Goal: Obtain resource: Download file/media

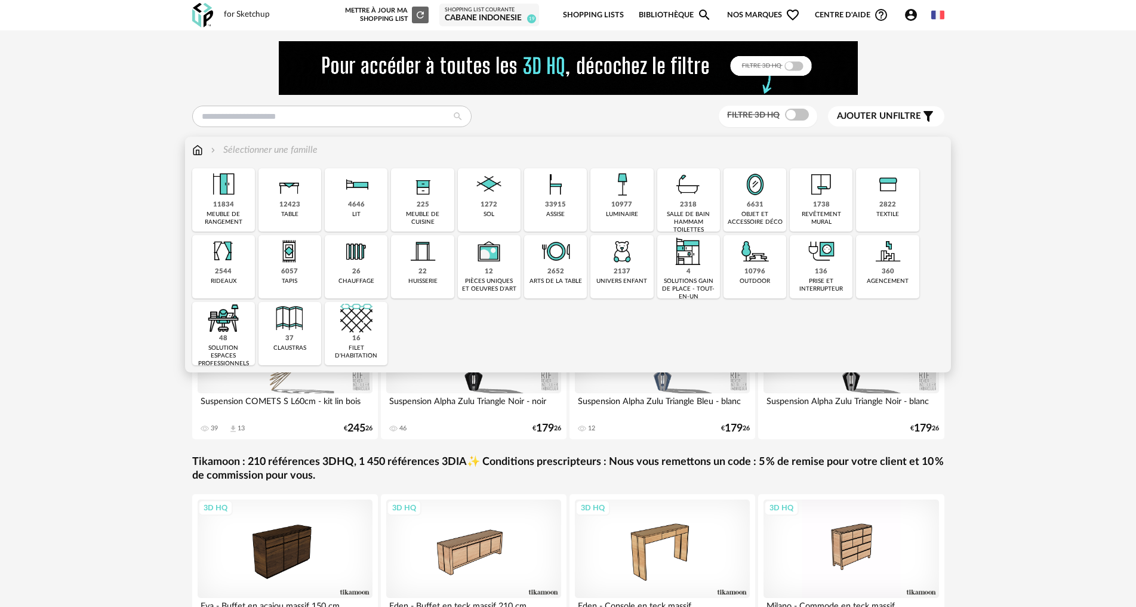
click at [282, 270] on div "6057" at bounding box center [289, 271] width 17 height 9
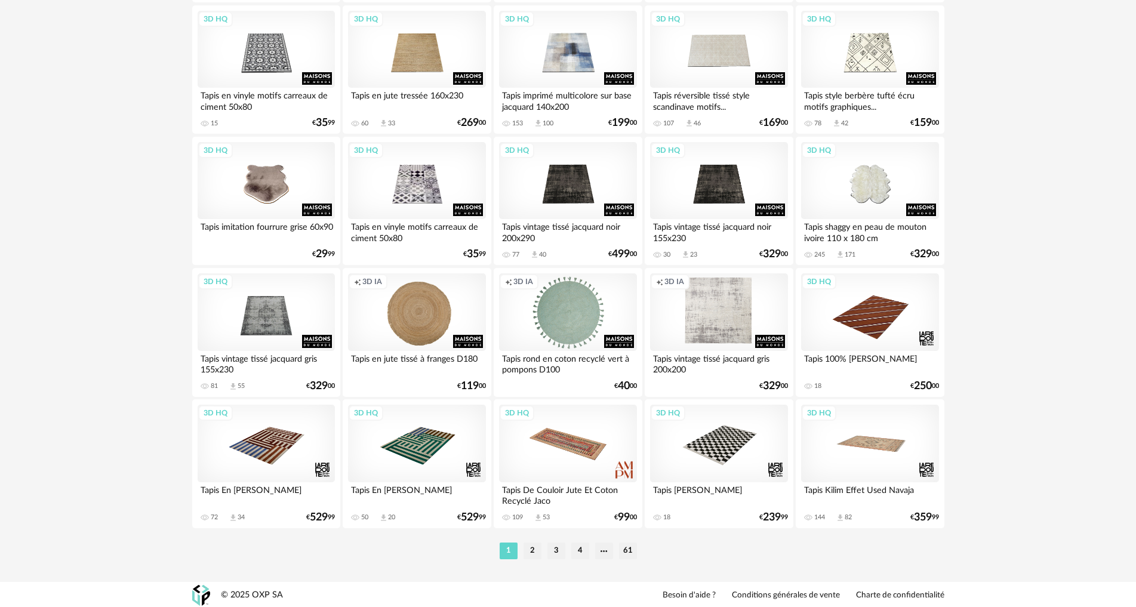
scroll to position [2329, 0]
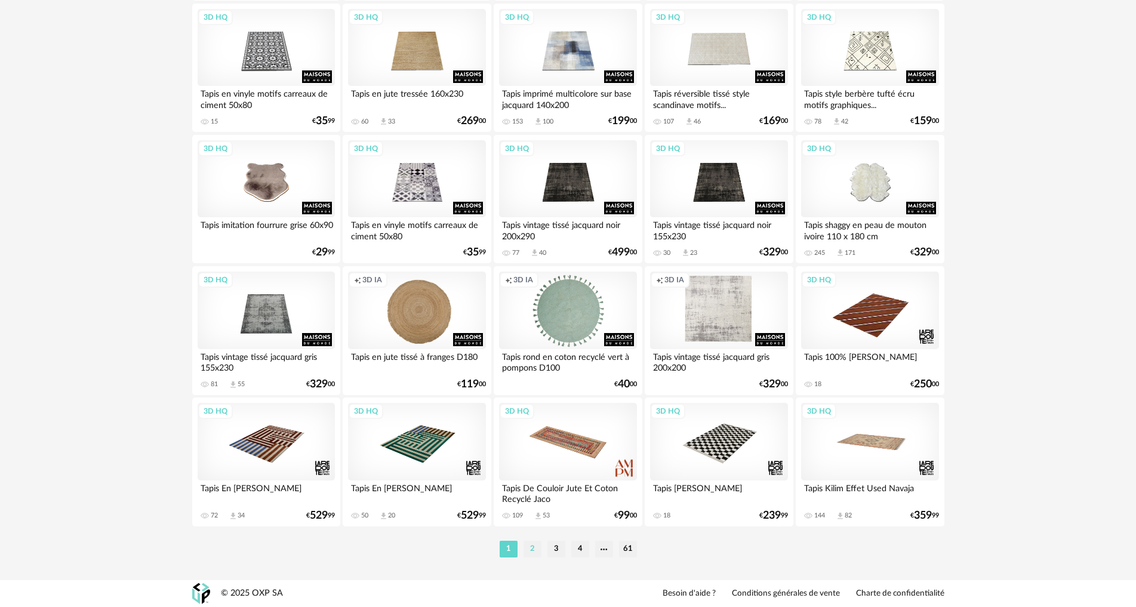
click at [528, 542] on li "2" at bounding box center [532, 549] width 18 height 17
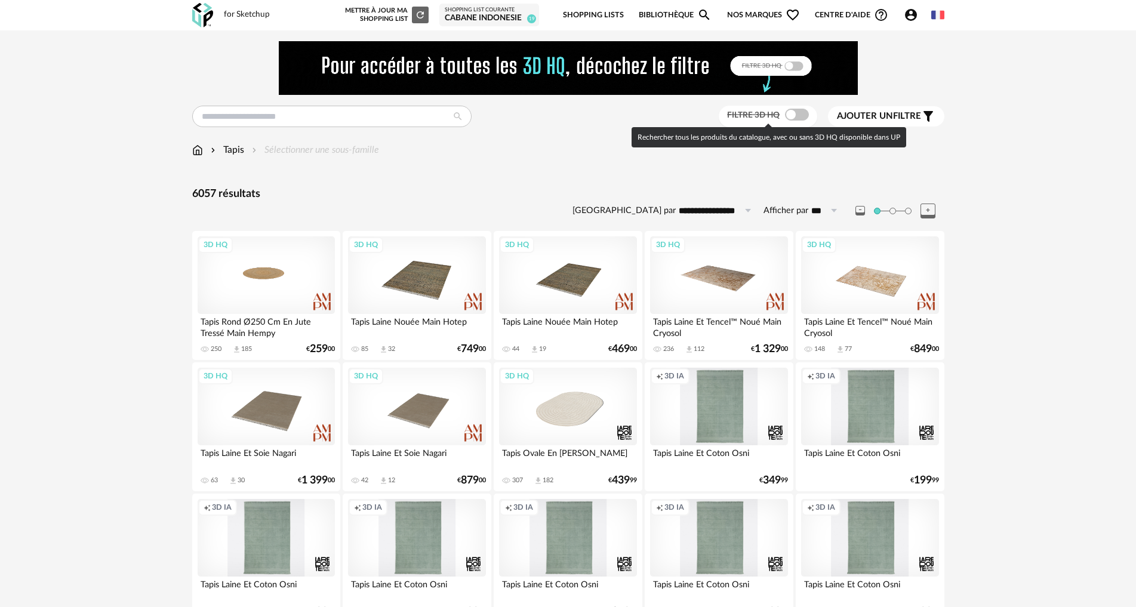
click at [795, 109] on span at bounding box center [797, 115] width 24 height 12
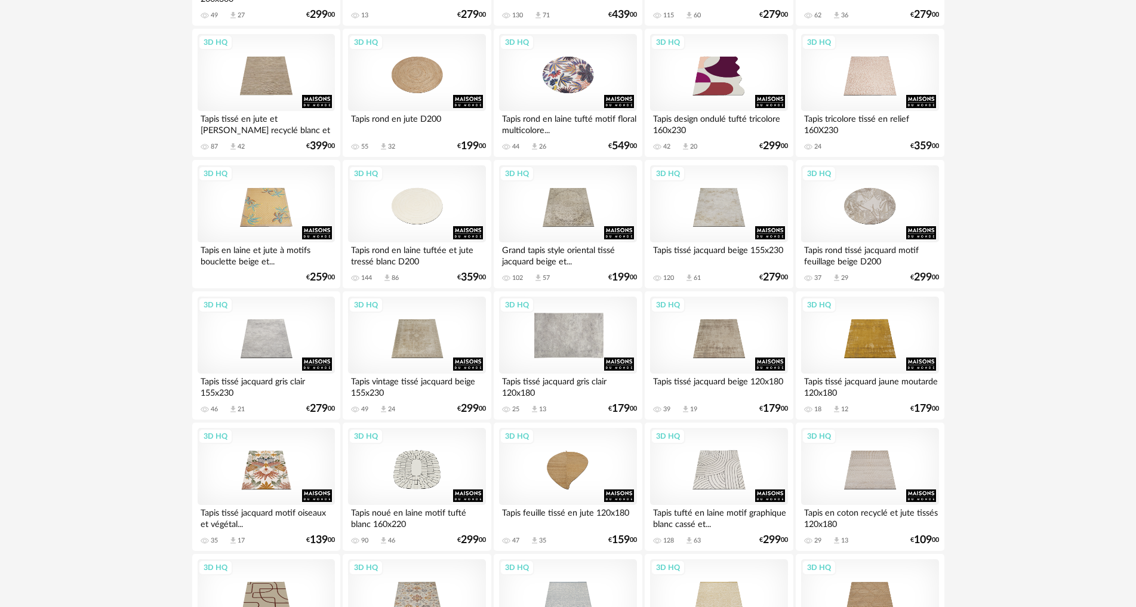
scroll to position [835, 0]
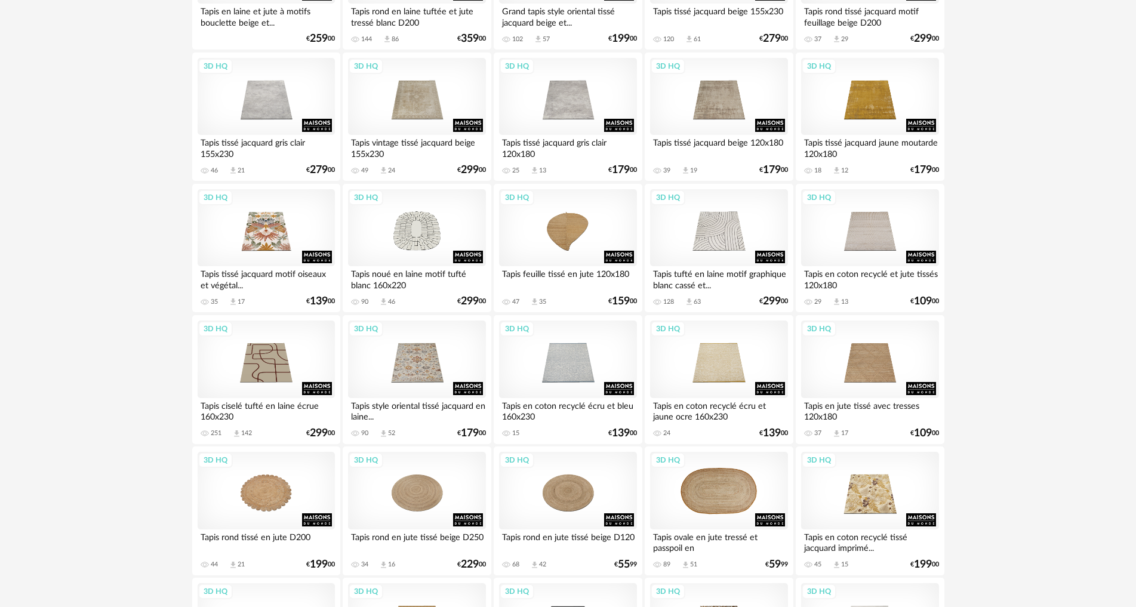
click at [751, 498] on div "3D HQ" at bounding box center [718, 491] width 137 height 78
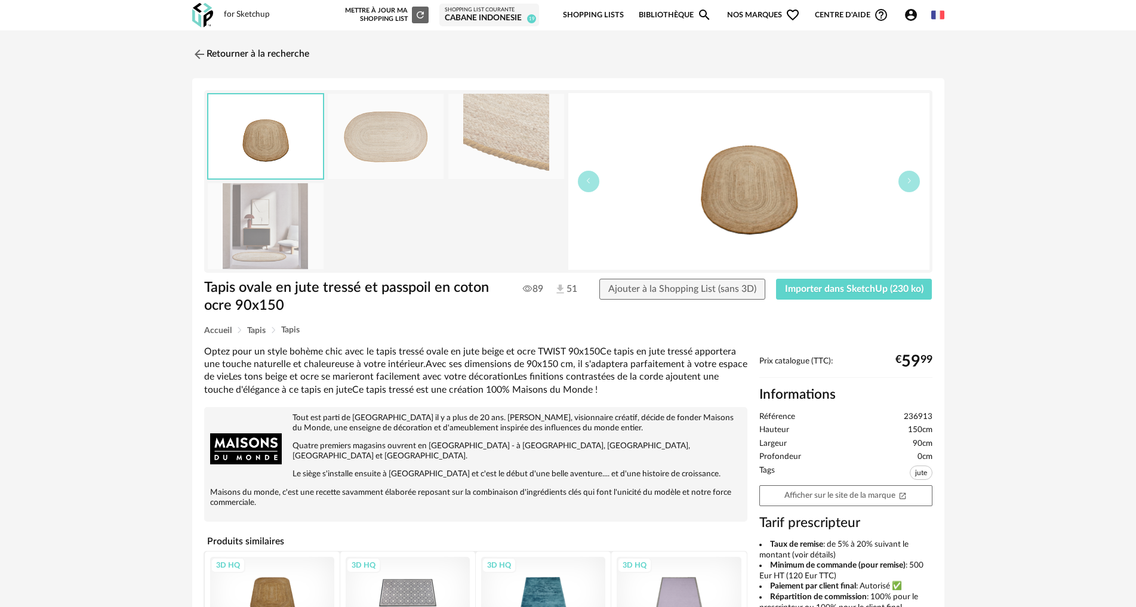
click at [467, 144] on img at bounding box center [506, 136] width 116 height 85
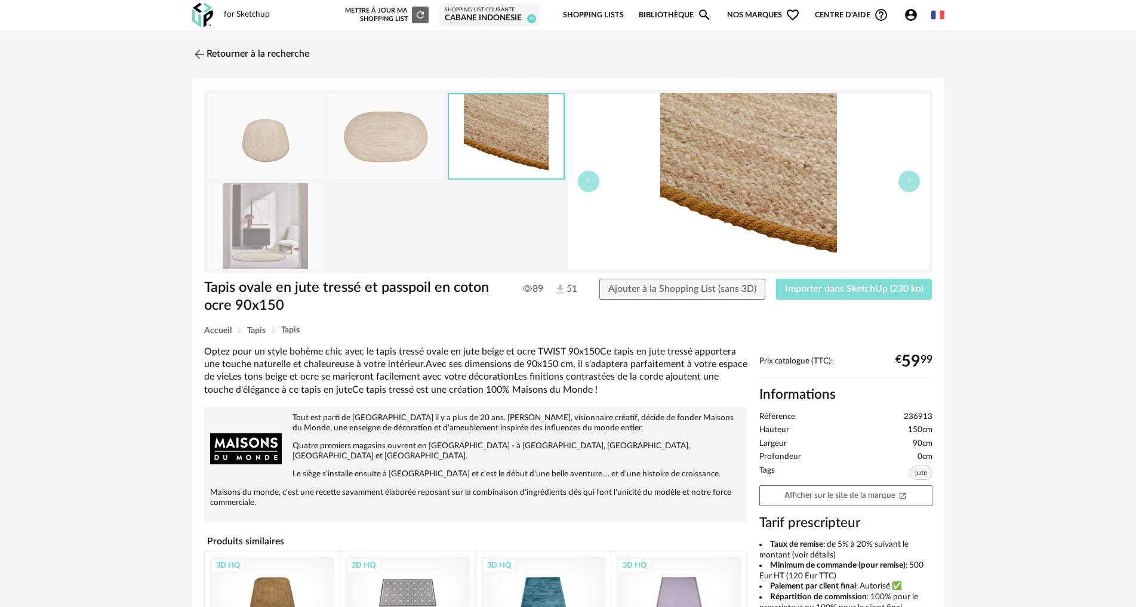
click at [831, 287] on span "Importer dans SketchUp (230 ko)" at bounding box center [854, 289] width 138 height 10
click at [1077, 1] on header "for Sketchup Nouvelle shopping list Mettre à jour ma Shopping List Refresh icon…" at bounding box center [568, 15] width 1136 height 30
click at [194, 53] on img at bounding box center [197, 53] width 17 height 17
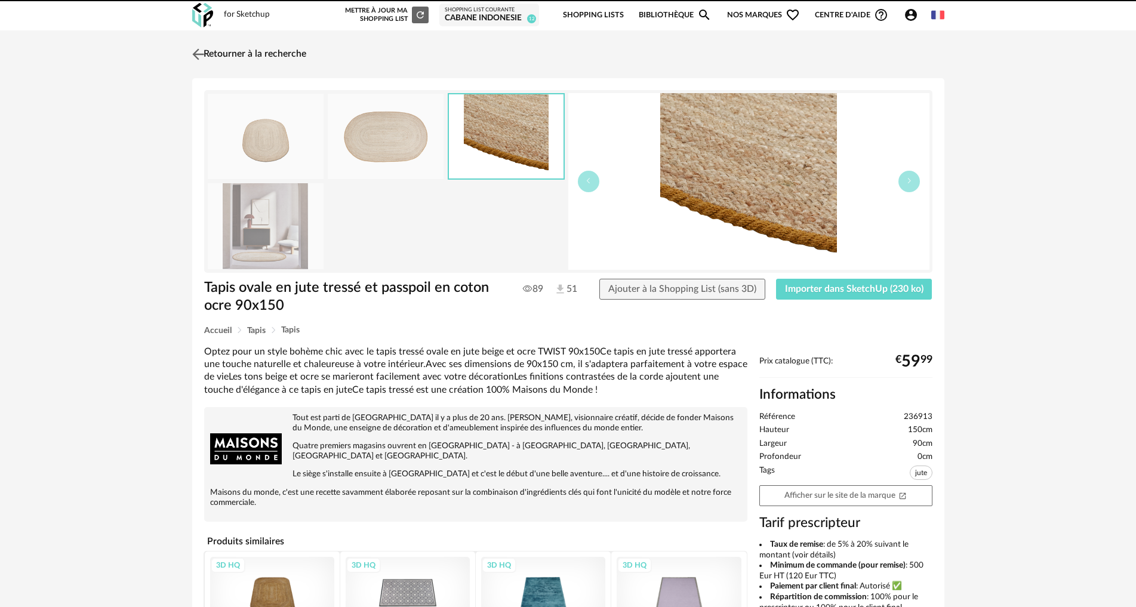
scroll to position [835, 0]
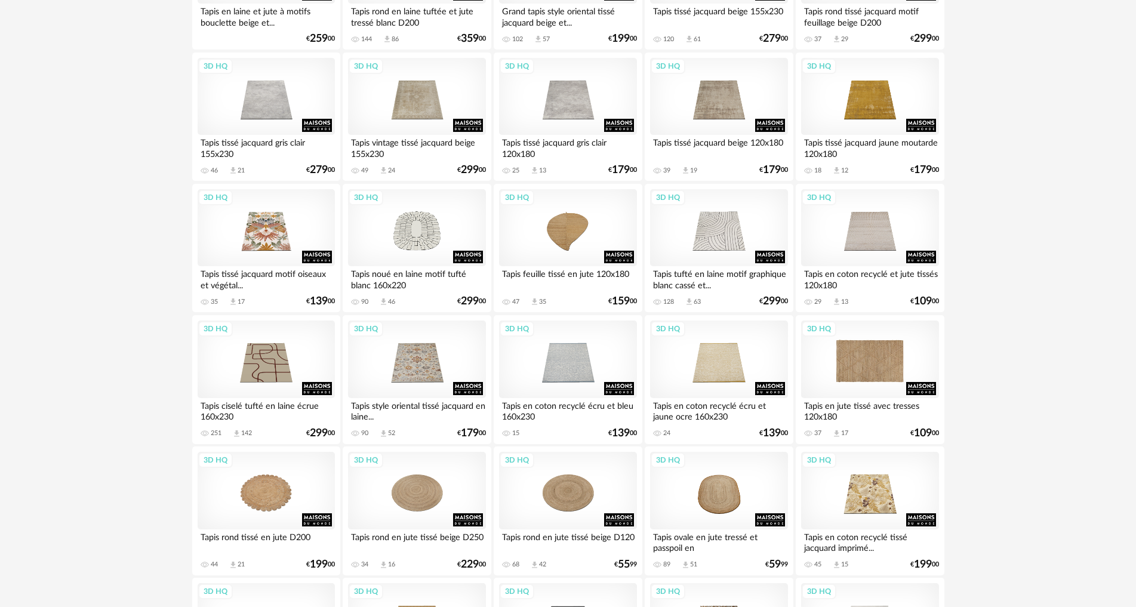
click at [862, 353] on div "3D HQ" at bounding box center [869, 359] width 137 height 78
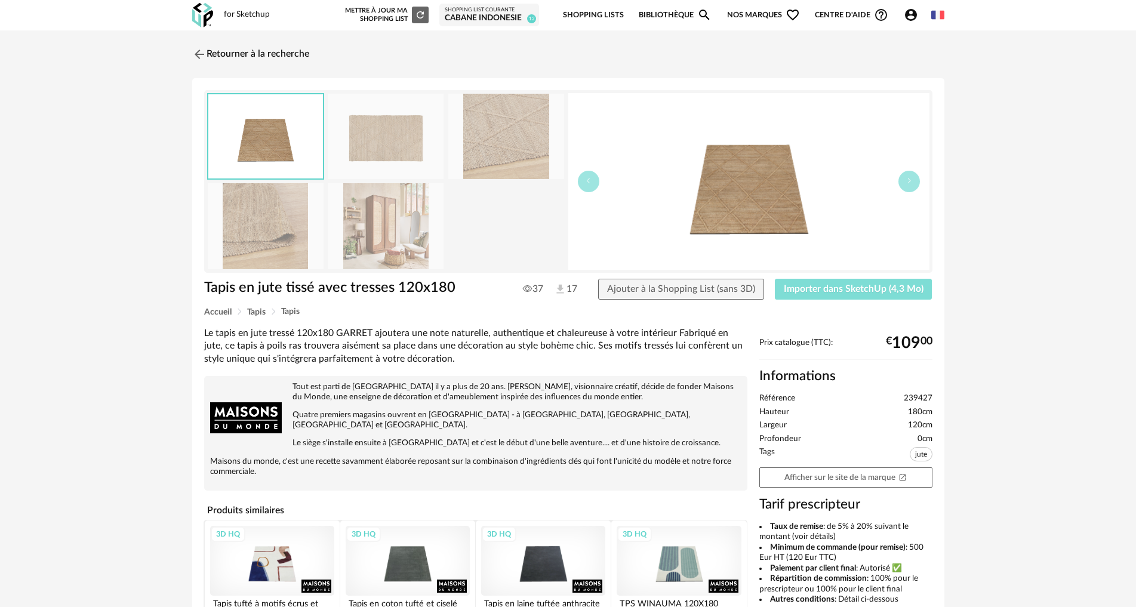
click at [847, 295] on button "Importer dans SketchUp (4,3 Mo)" at bounding box center [854, 289] width 158 height 21
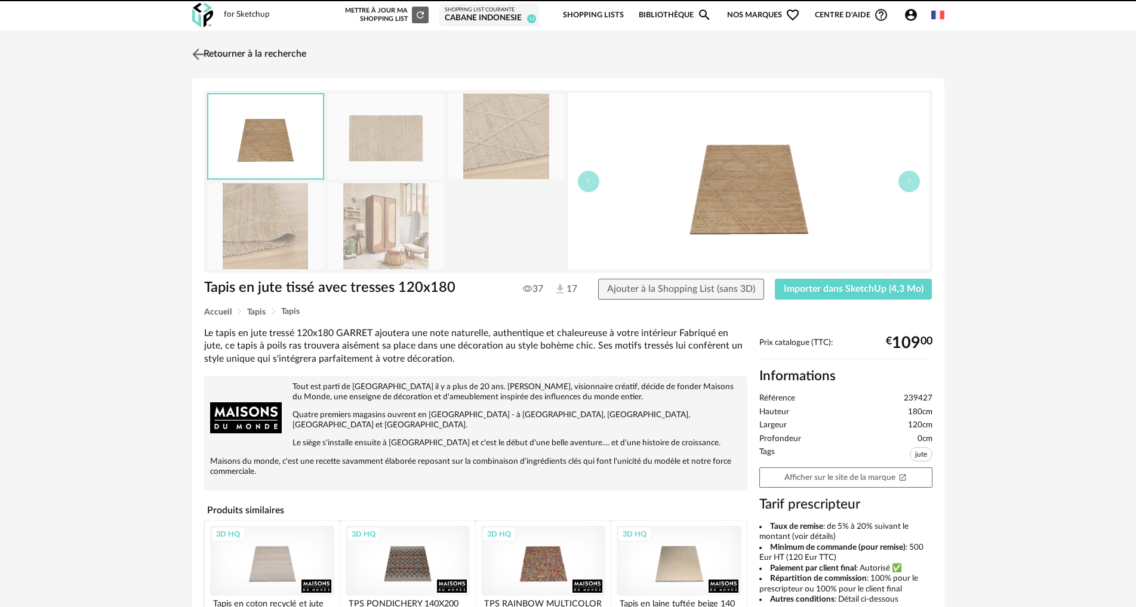
click at [201, 46] on img at bounding box center [197, 53] width 17 height 17
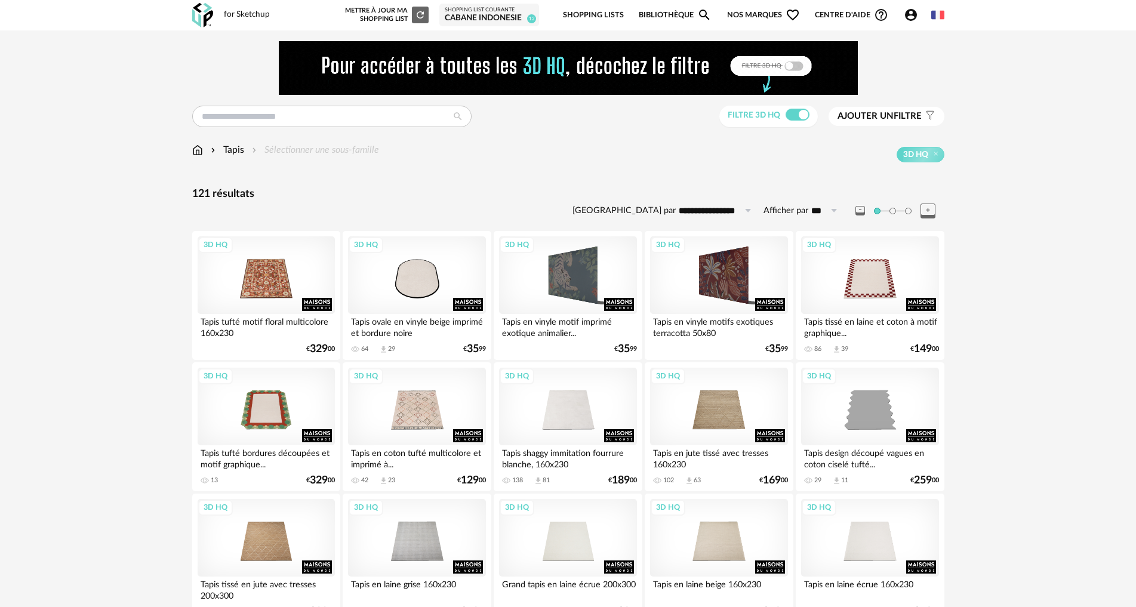
click at [199, 147] on img at bounding box center [197, 150] width 11 height 14
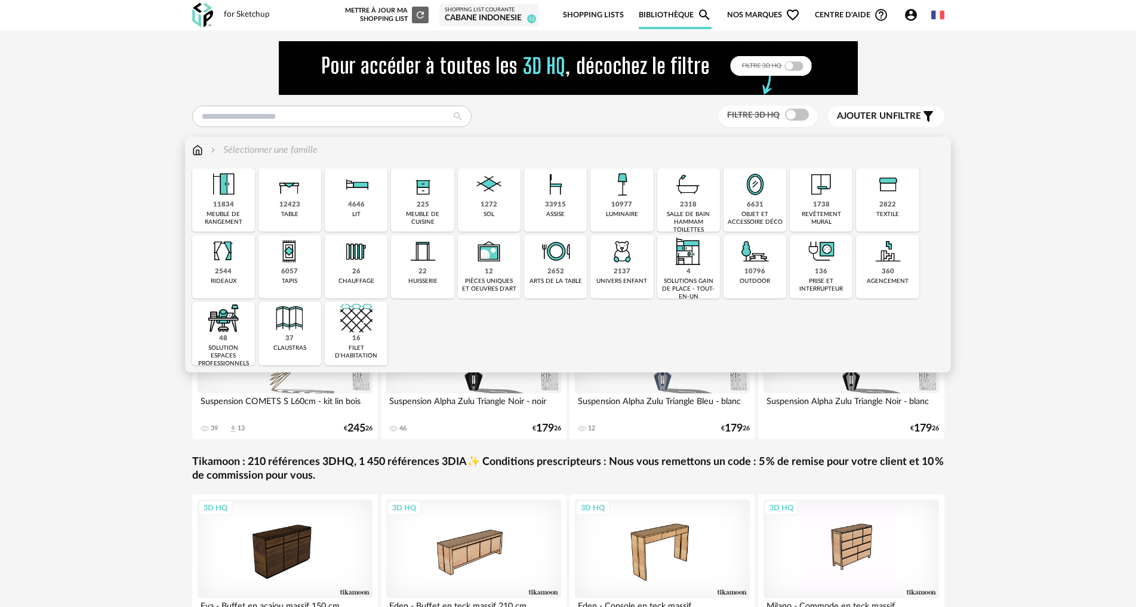
click at [616, 209] on div "10977" at bounding box center [621, 205] width 21 height 9
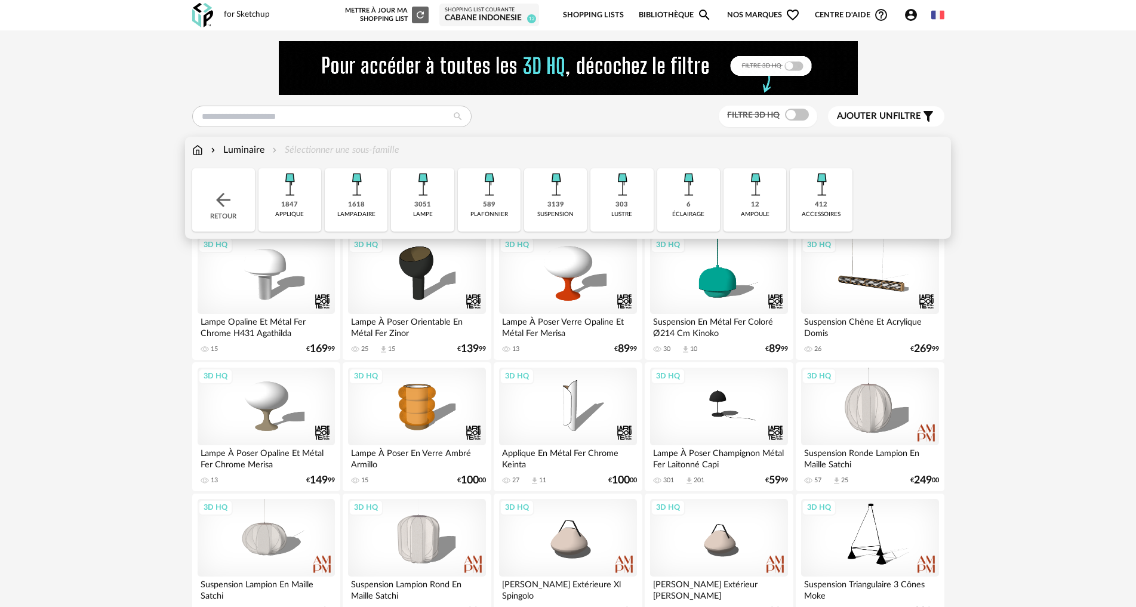
click at [370, 192] on img at bounding box center [356, 184] width 32 height 32
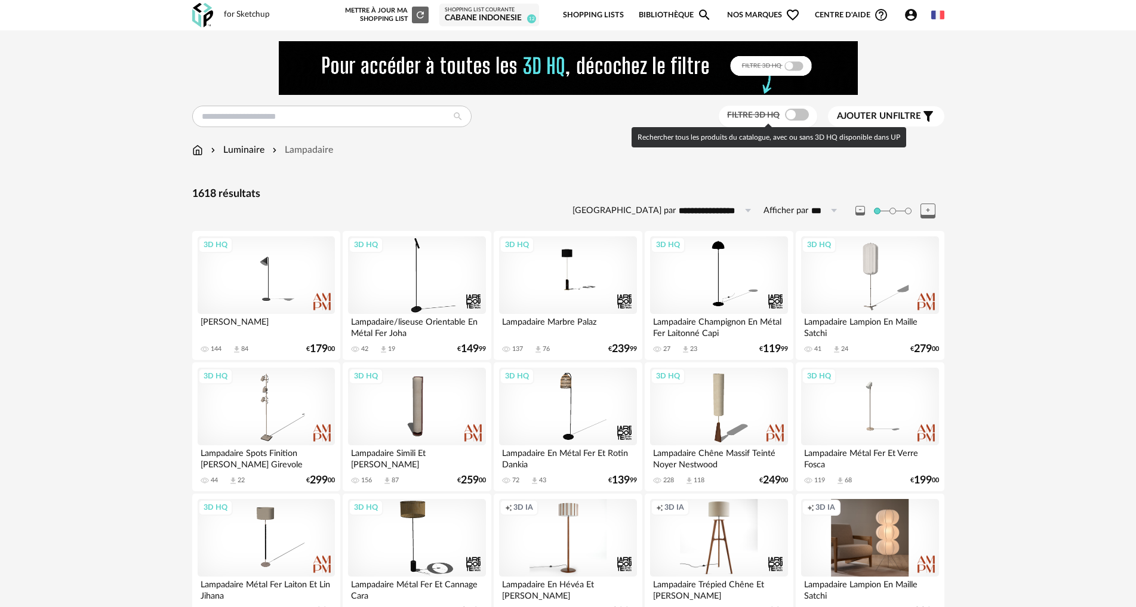
click at [785, 115] on span at bounding box center [797, 115] width 24 height 12
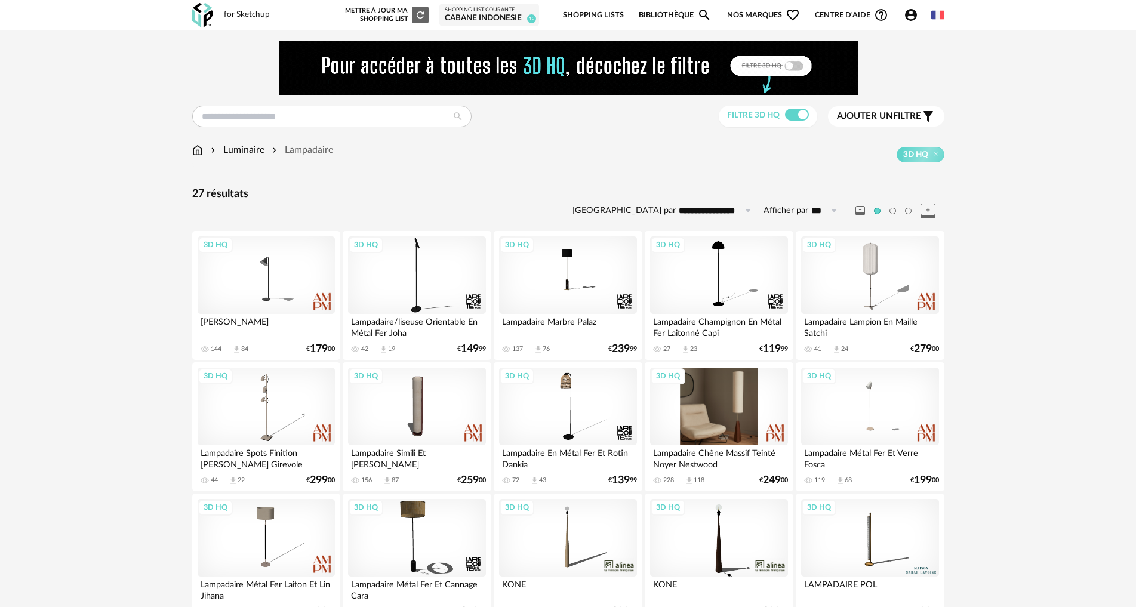
click at [698, 391] on div "3D HQ" at bounding box center [718, 407] width 137 height 78
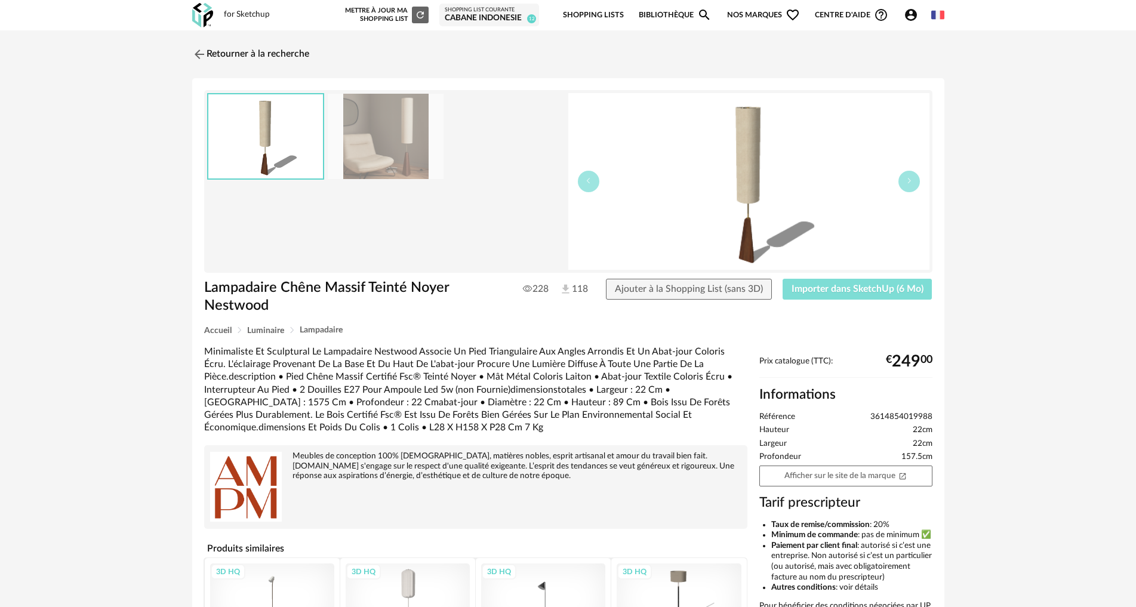
click at [830, 292] on span "Importer dans SketchUp (6 Mo)" at bounding box center [857, 289] width 132 height 10
click at [856, 286] on span "Importer dans SketchUp (6 Mo)" at bounding box center [857, 289] width 132 height 10
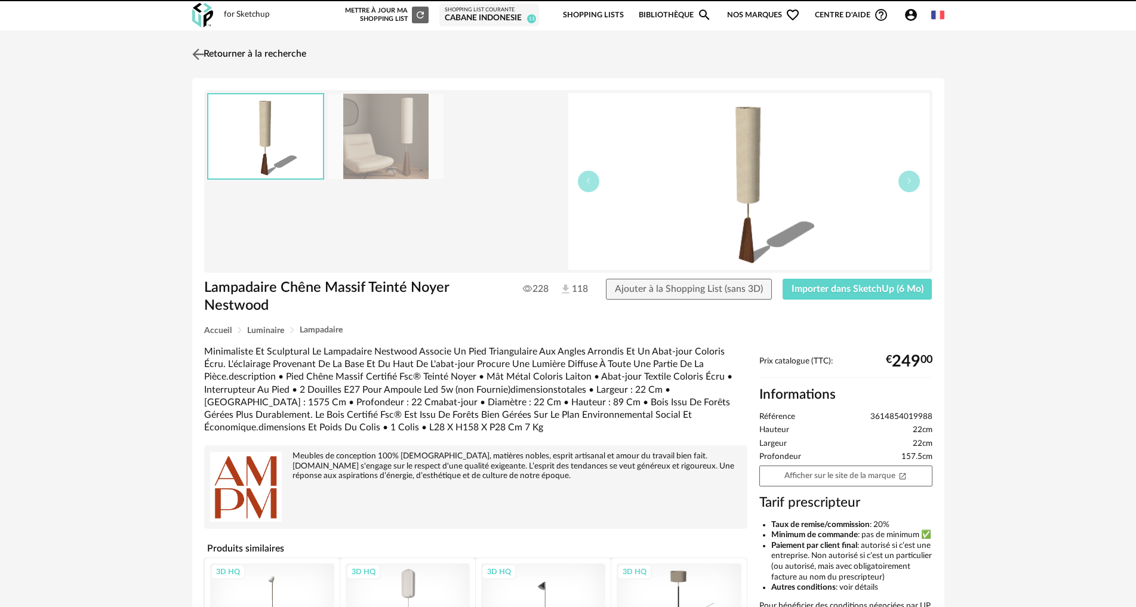
click at [192, 54] on img at bounding box center [197, 53] width 17 height 17
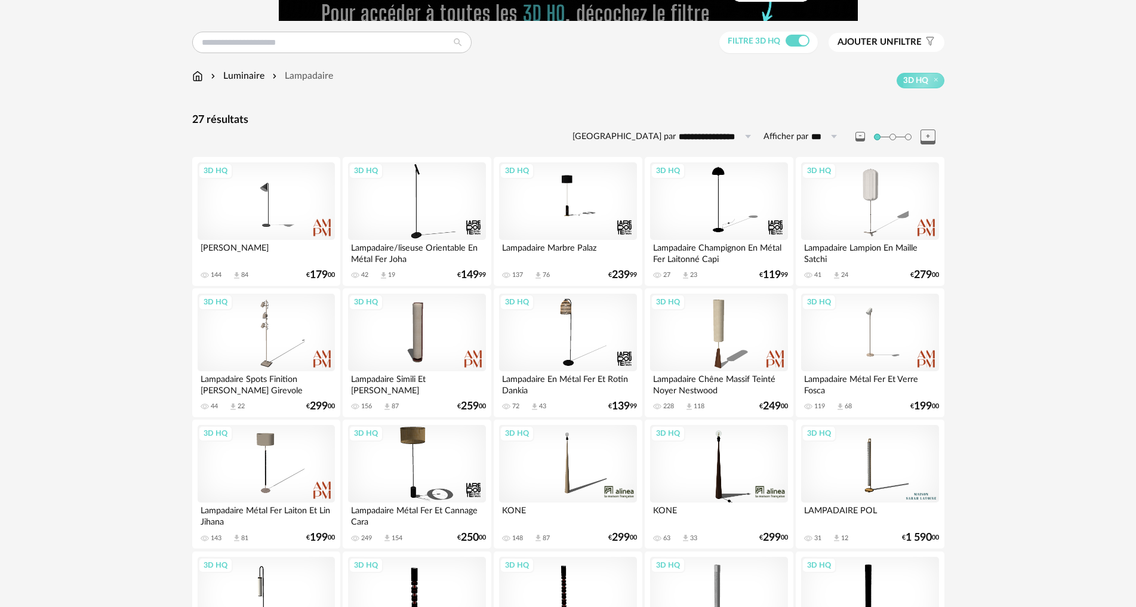
scroll to position [60, 0]
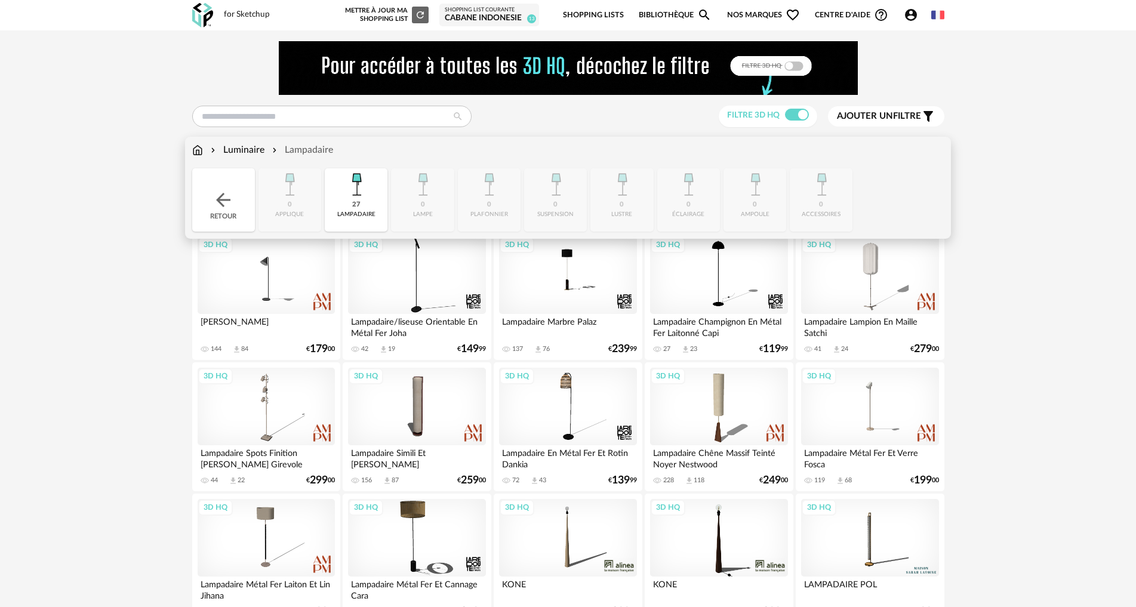
click at [195, 146] on img at bounding box center [197, 150] width 11 height 14
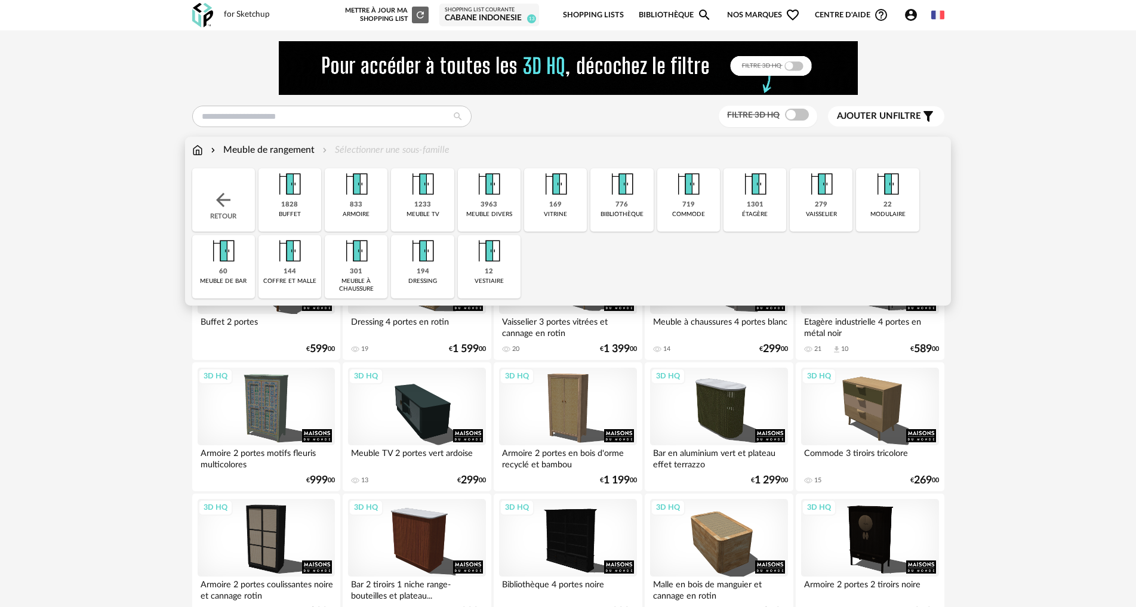
click at [197, 148] on img at bounding box center [197, 150] width 11 height 14
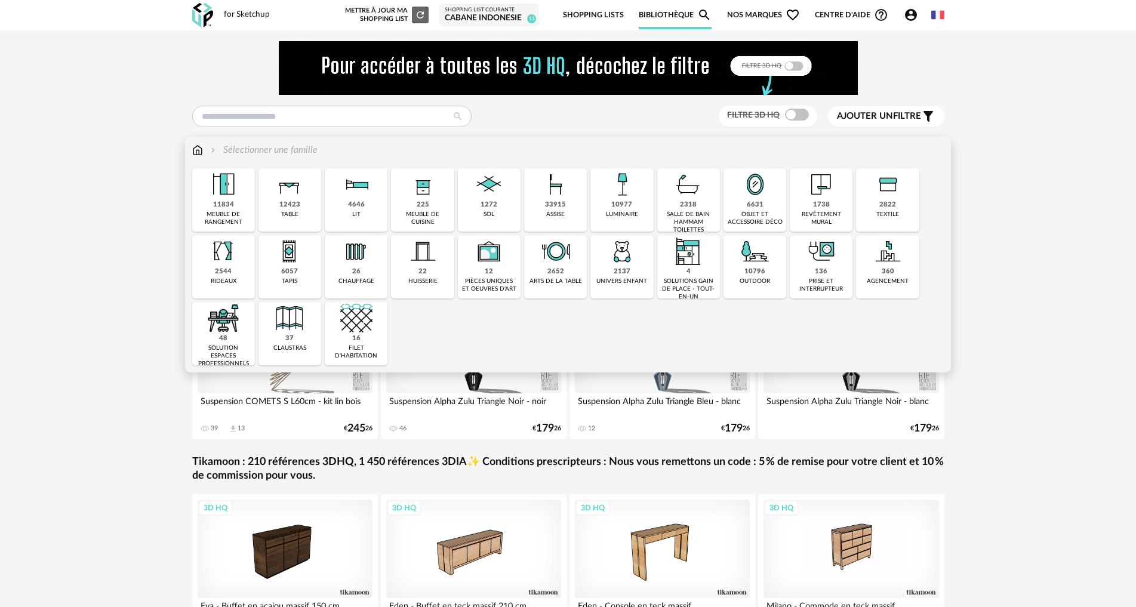
click at [750, 192] on img at bounding box center [755, 184] width 32 height 32
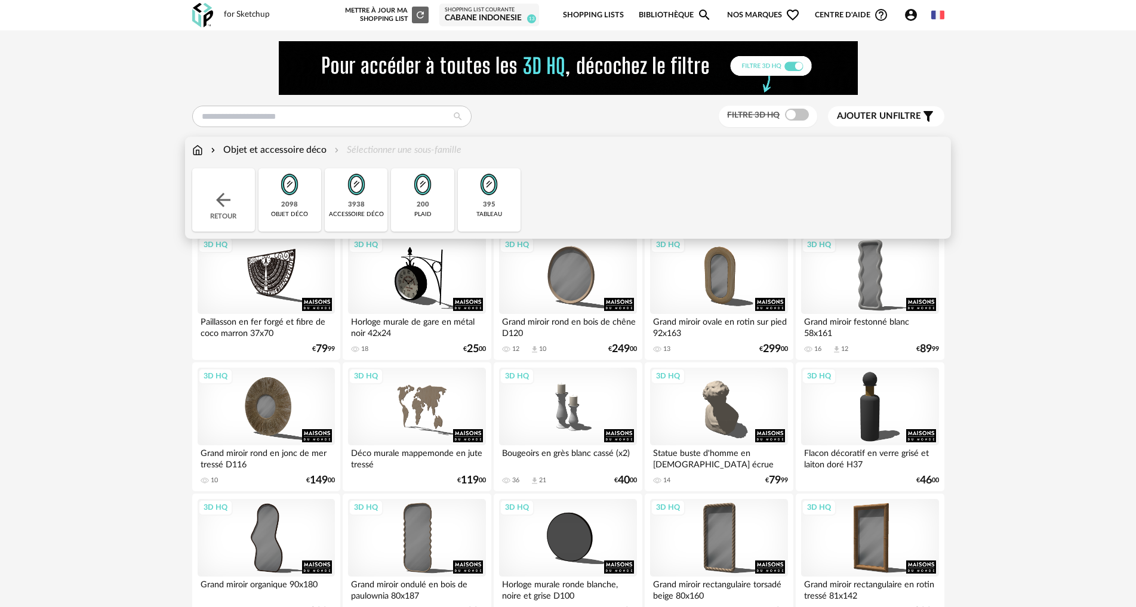
click at [409, 193] on img at bounding box center [422, 184] width 32 height 32
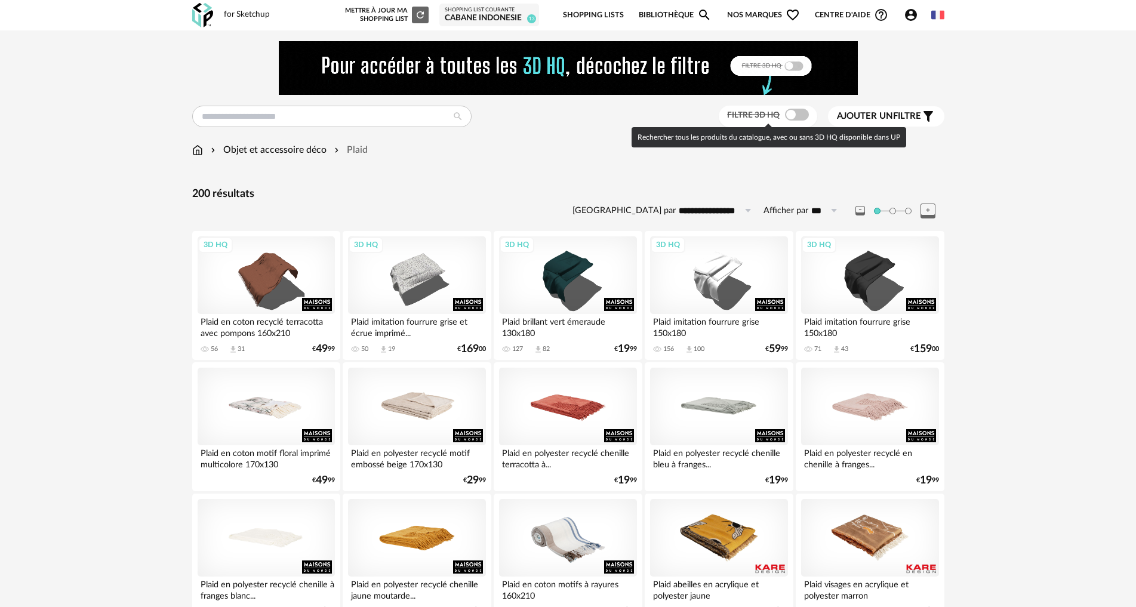
click at [790, 117] on span at bounding box center [797, 115] width 24 height 12
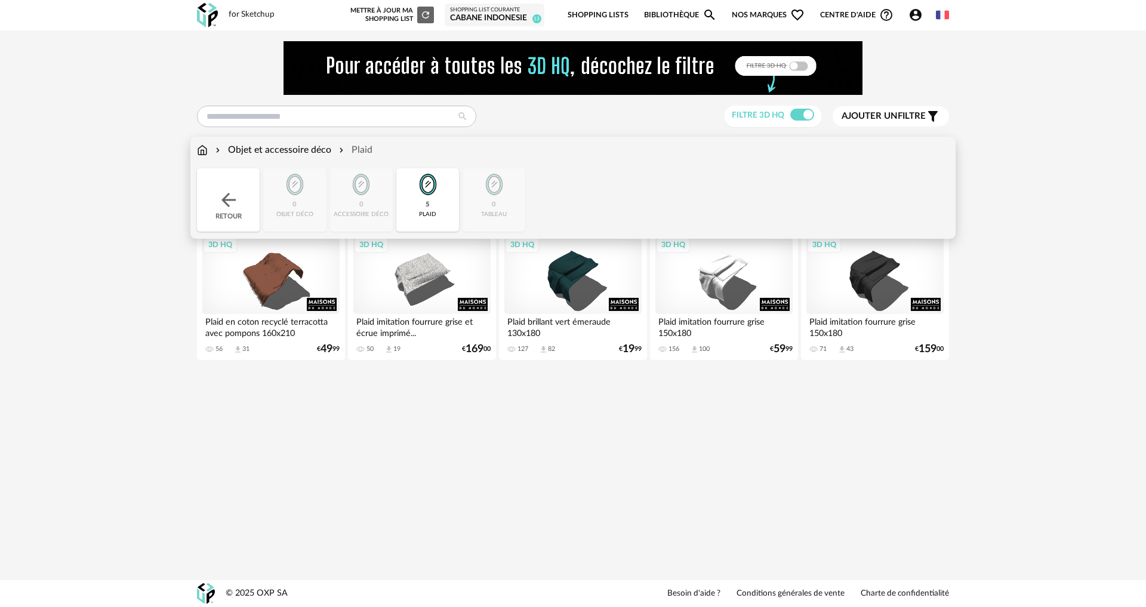
click at [236, 190] on img at bounding box center [228, 199] width 21 height 21
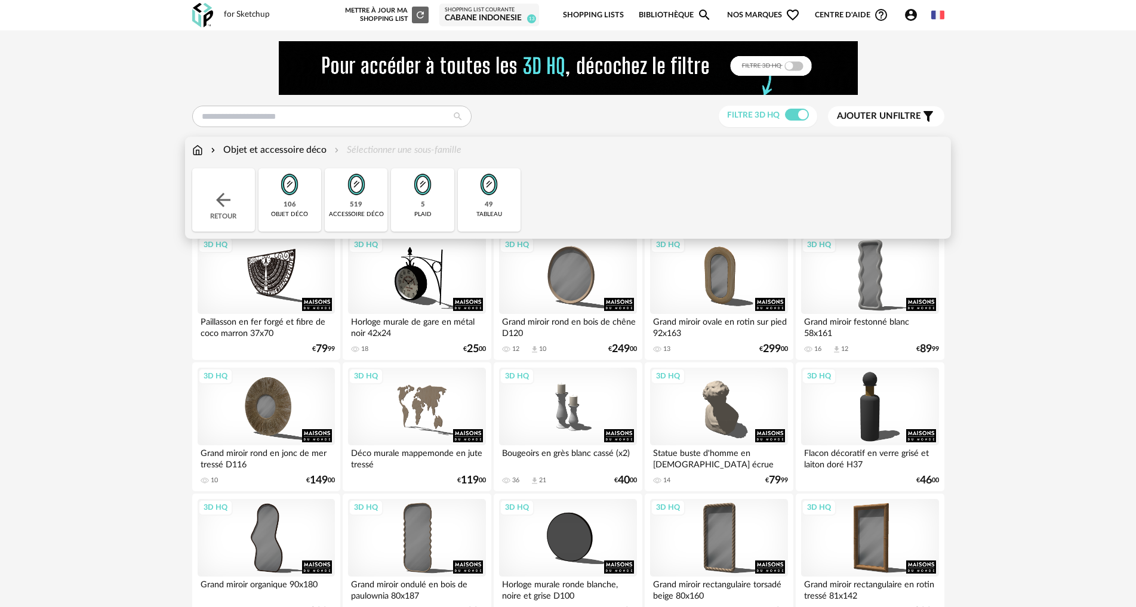
click at [299, 195] on img at bounding box center [289, 184] width 32 height 32
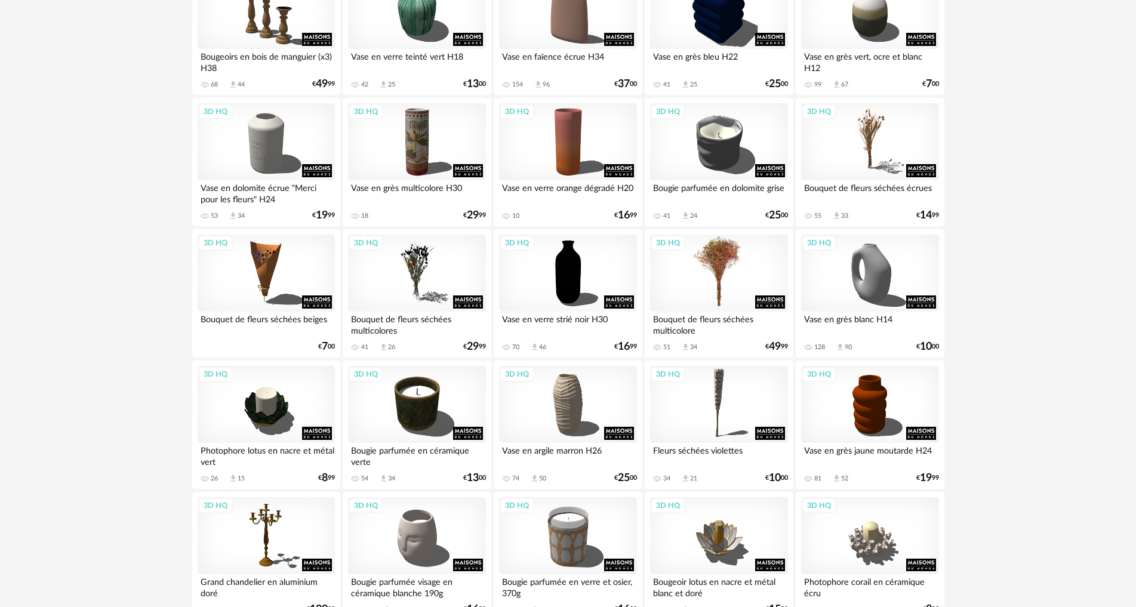
scroll to position [537, 0]
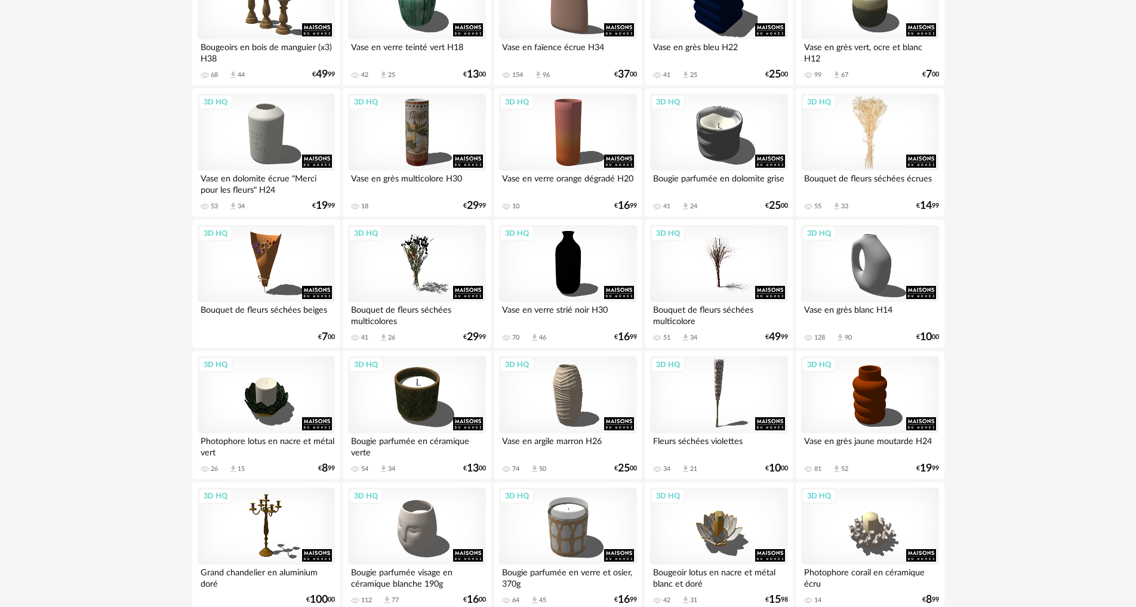
click at [874, 135] on div "3D HQ" at bounding box center [869, 133] width 137 height 78
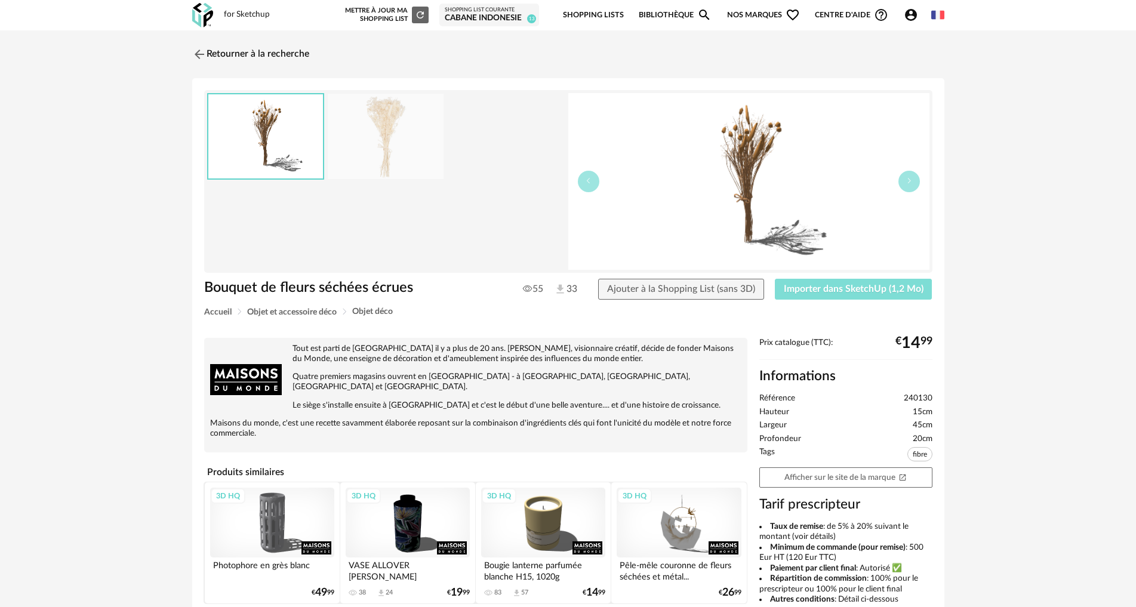
click at [838, 291] on span "Importer dans SketchUp (1,2 Mo)" at bounding box center [854, 289] width 140 height 10
click at [196, 54] on img at bounding box center [197, 53] width 17 height 17
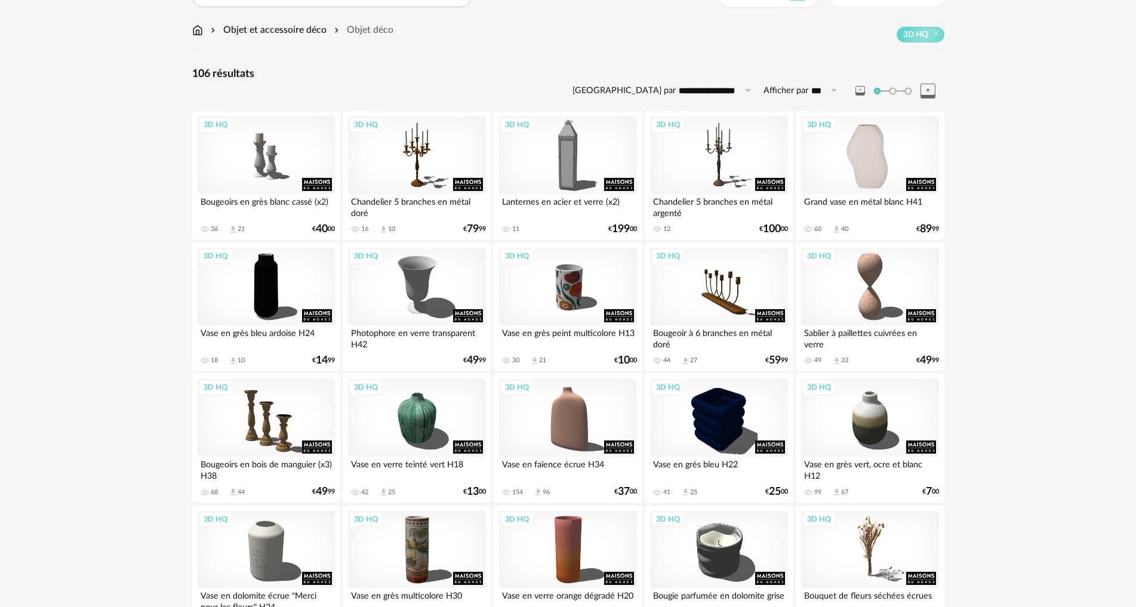
scroll to position [119, 0]
click at [887, 139] on div "3D HQ" at bounding box center [869, 156] width 137 height 78
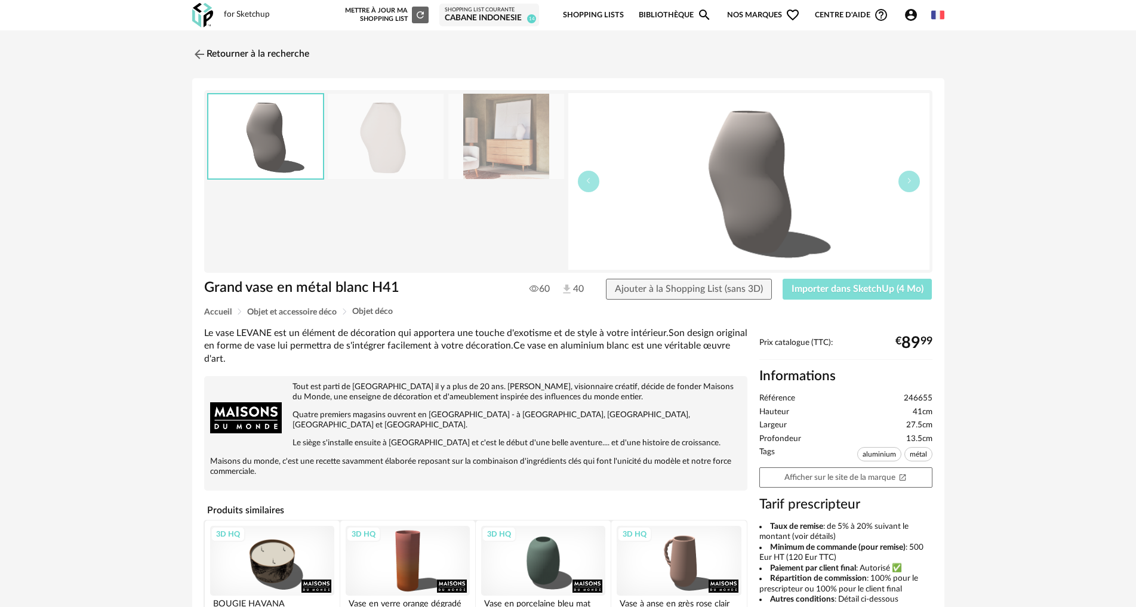
click at [899, 282] on button "Importer dans SketchUp (4 Mo)" at bounding box center [857, 289] width 150 height 21
click at [192, 55] on img at bounding box center [197, 53] width 17 height 17
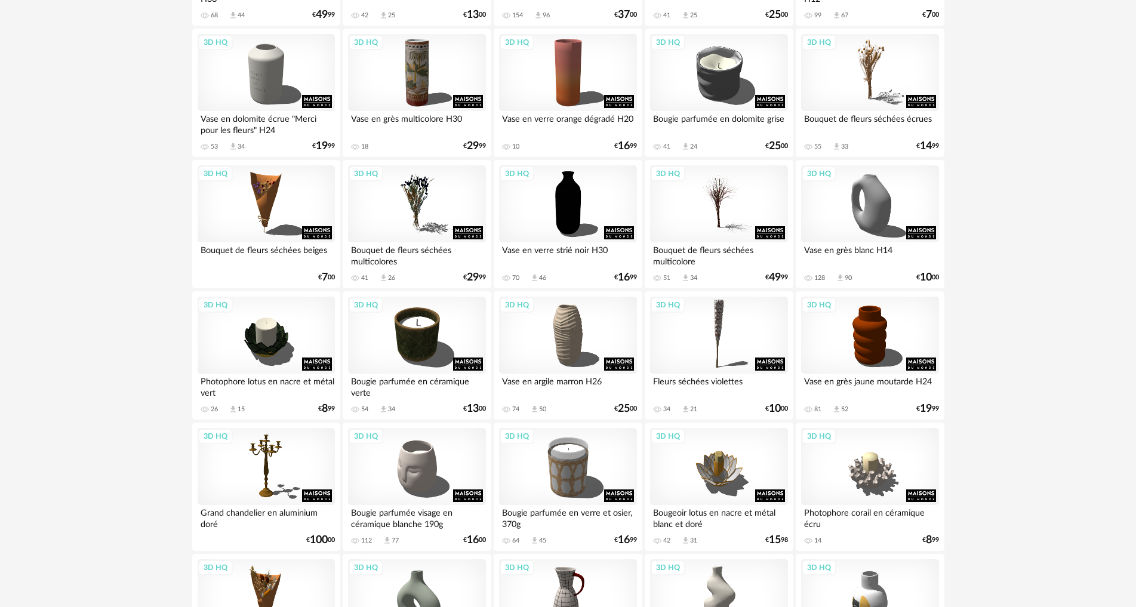
scroll to position [656, 0]
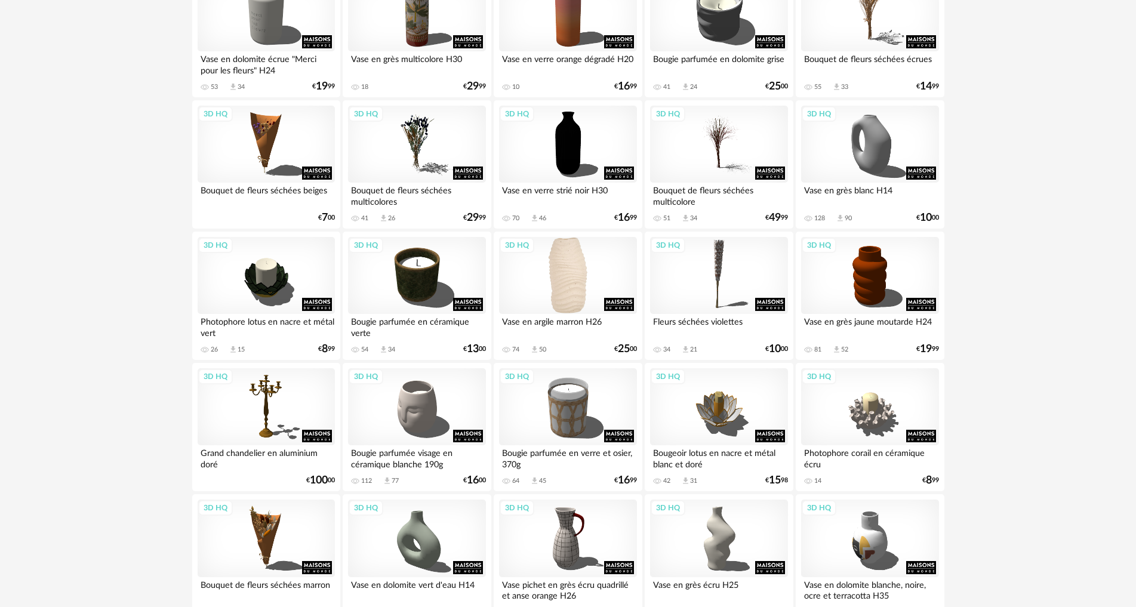
click at [553, 259] on div "3D HQ" at bounding box center [567, 276] width 137 height 78
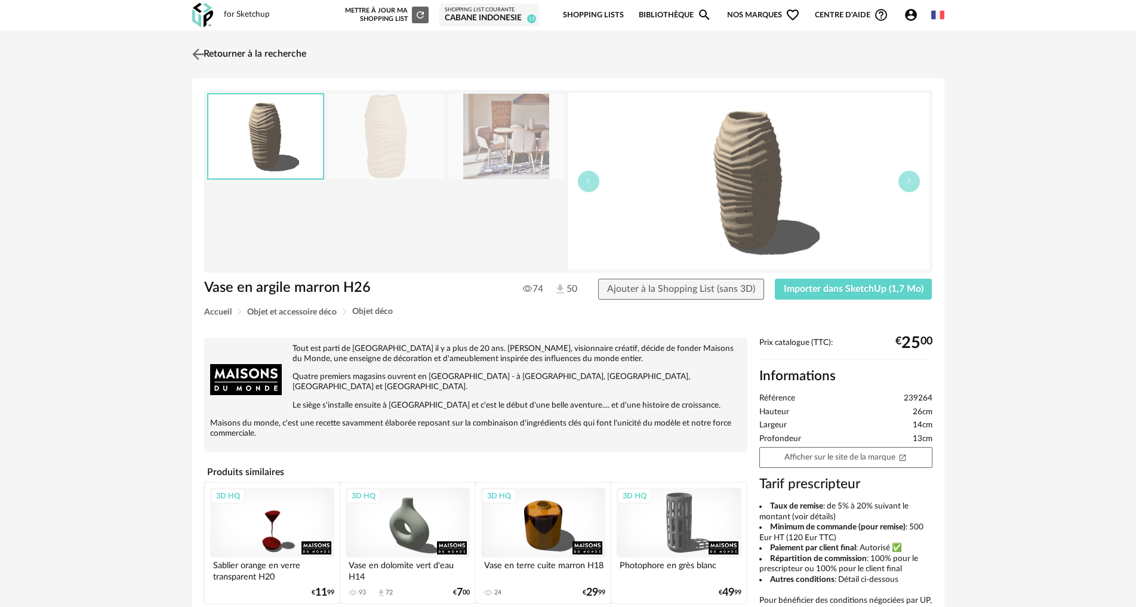
click at [199, 49] on img at bounding box center [197, 53] width 17 height 17
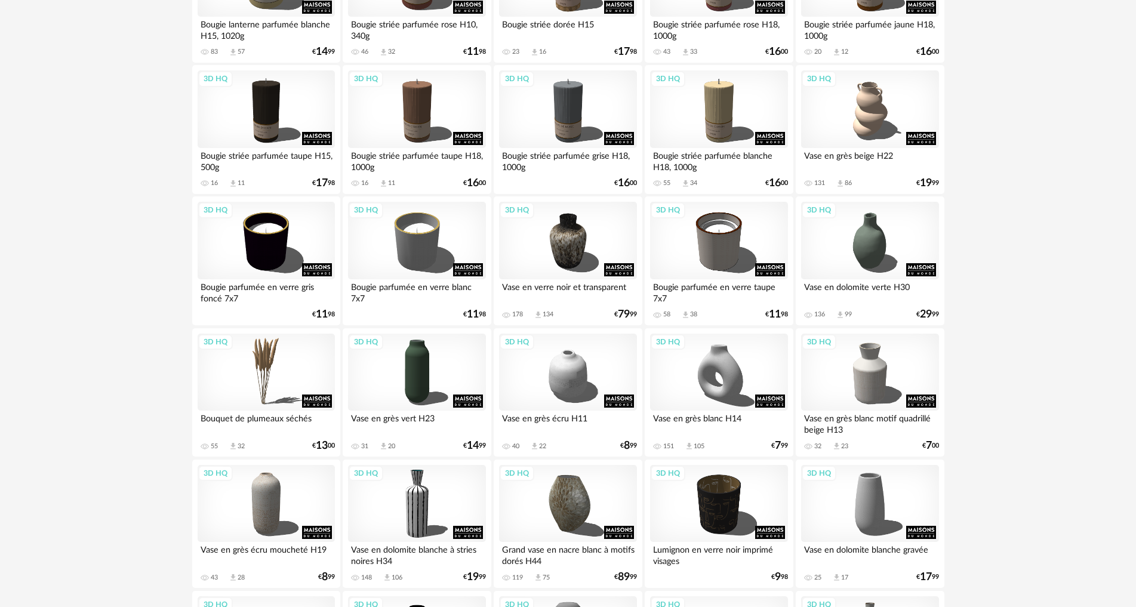
scroll to position [1731, 0]
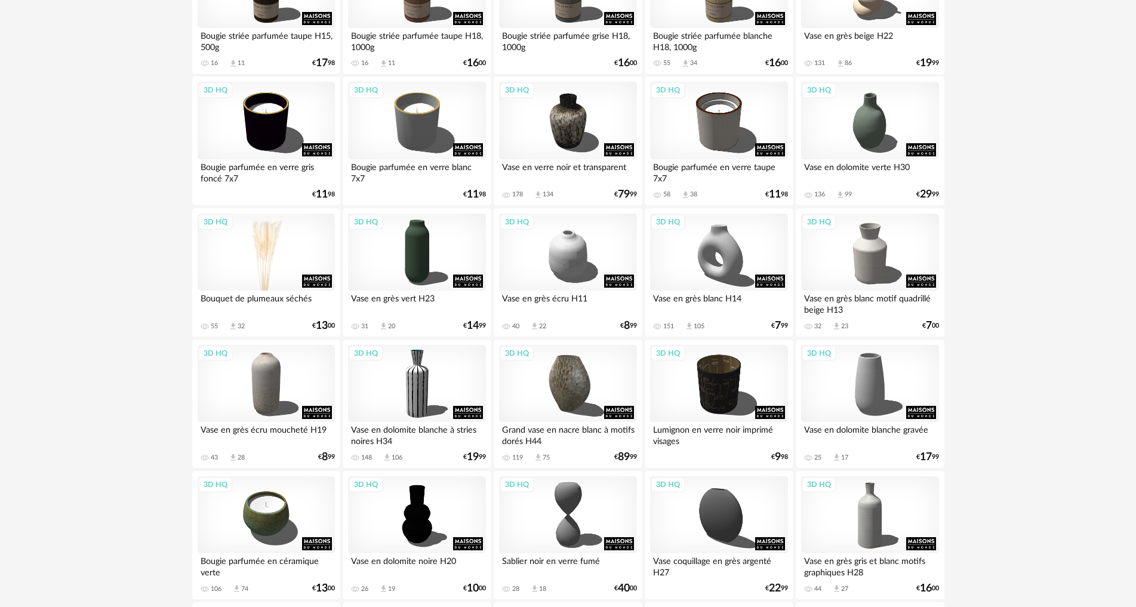
click at [272, 246] on div "3D HQ" at bounding box center [266, 253] width 137 height 78
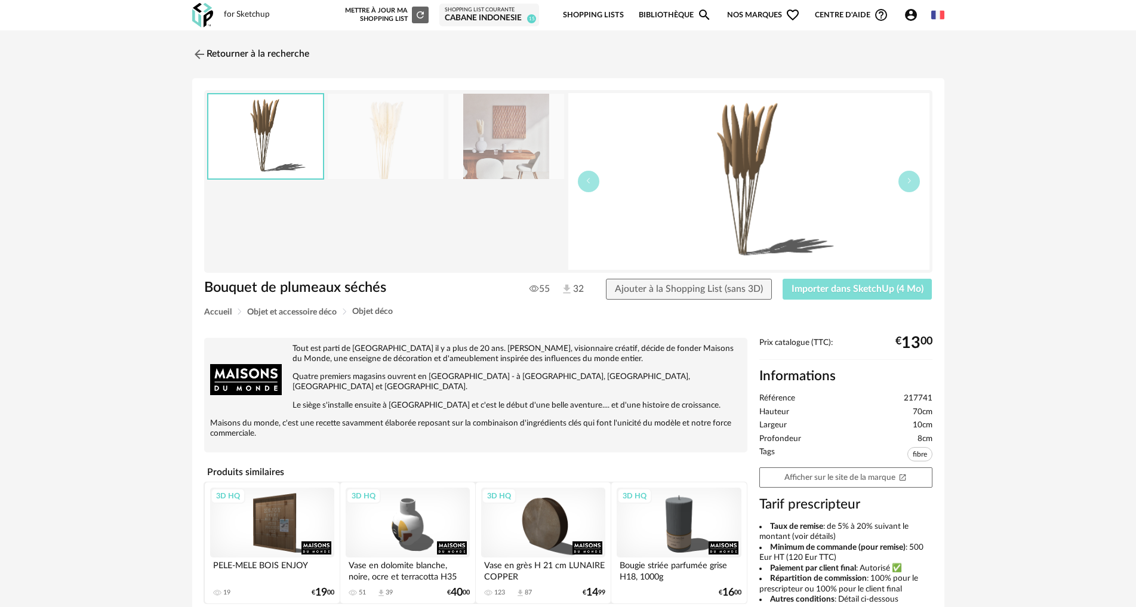
click at [847, 291] on span "Importer dans SketchUp (4 Mo)" at bounding box center [857, 289] width 132 height 10
click at [195, 55] on img at bounding box center [197, 53] width 17 height 17
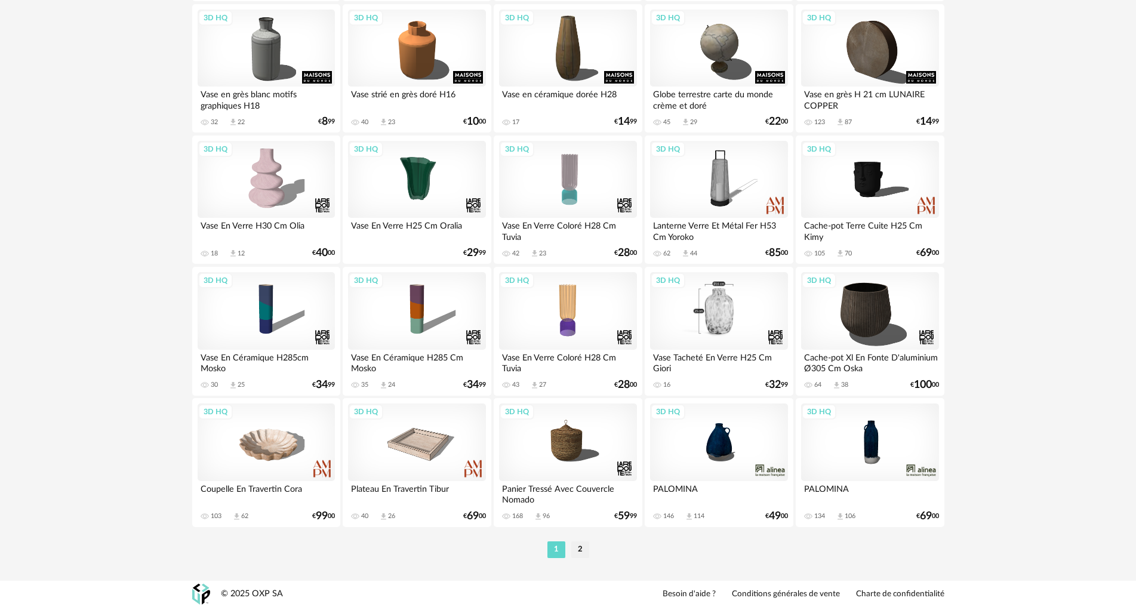
scroll to position [2329, 0]
click at [581, 554] on li "2" at bounding box center [580, 549] width 18 height 17
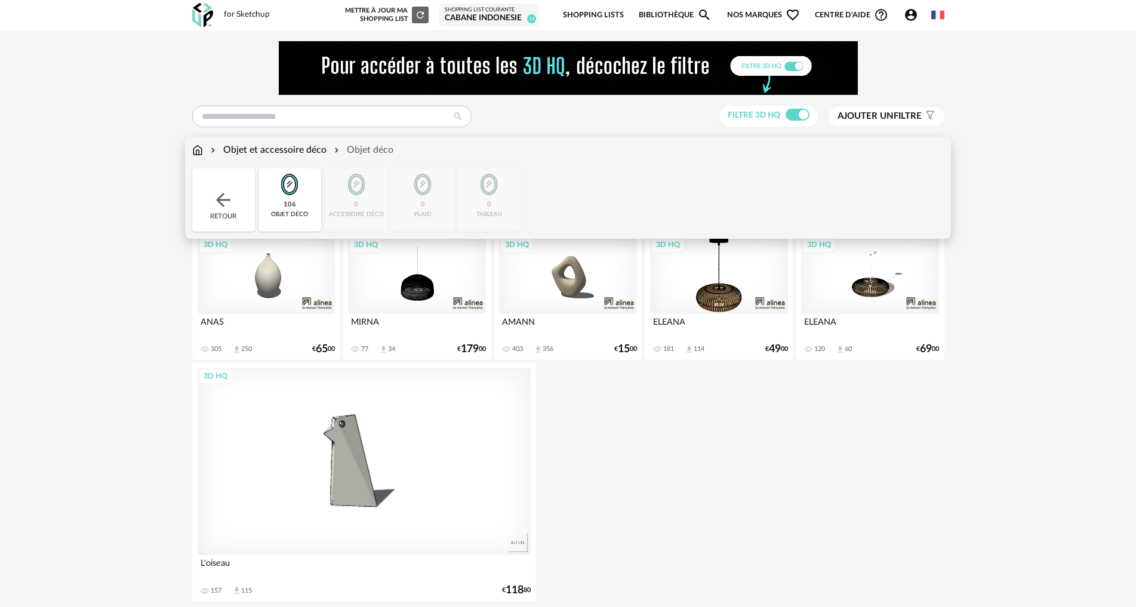
click at [226, 200] on img at bounding box center [222, 199] width 21 height 21
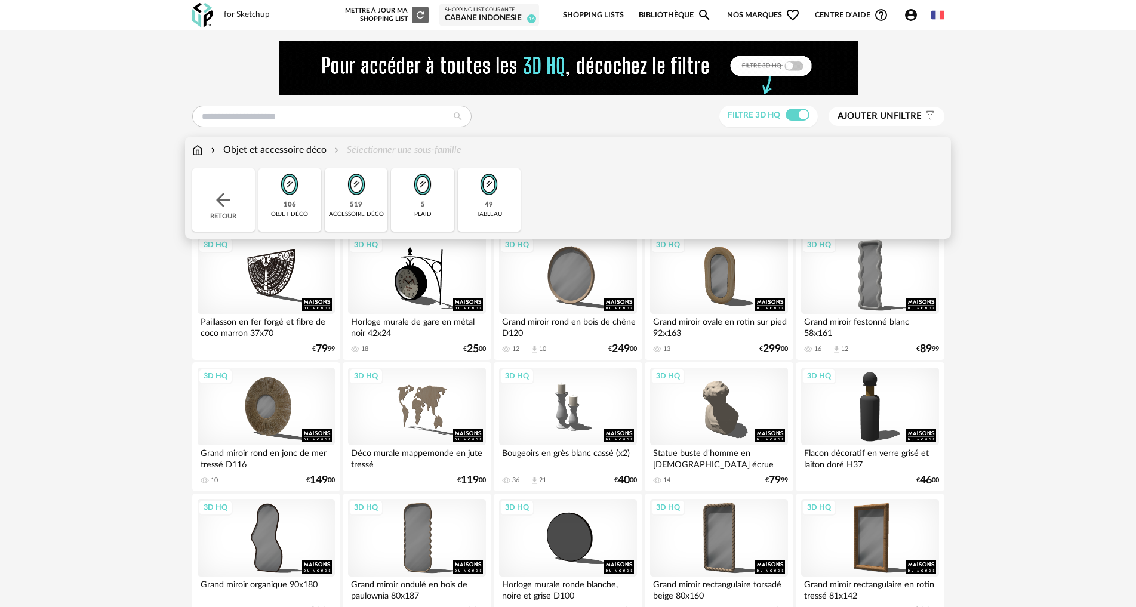
click at [346, 211] on div "accessoire déco" at bounding box center [356, 215] width 55 height 8
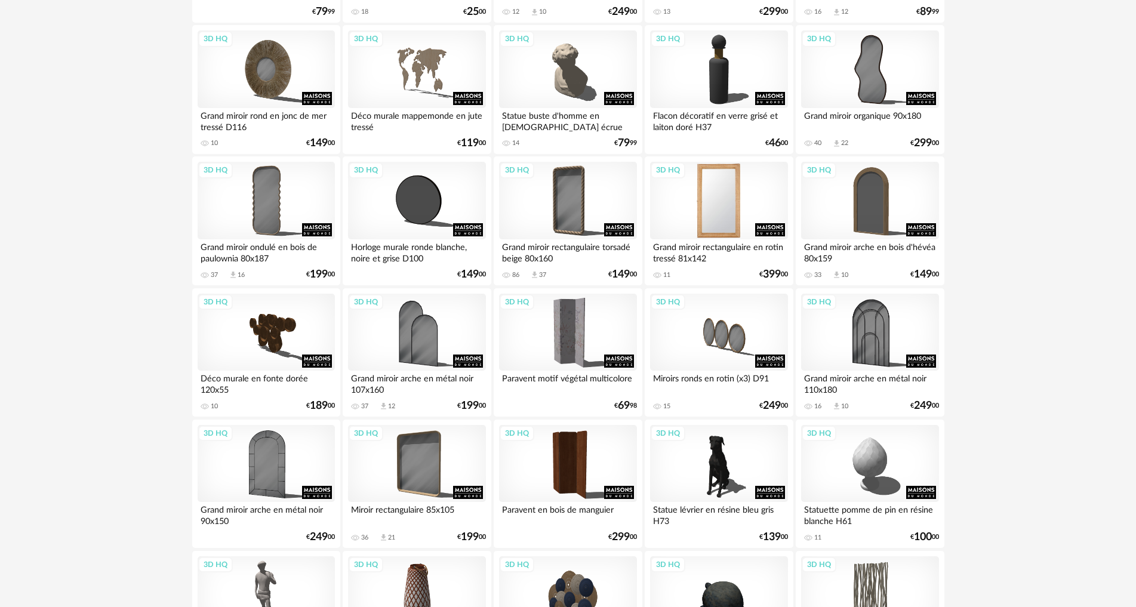
scroll to position [358, 0]
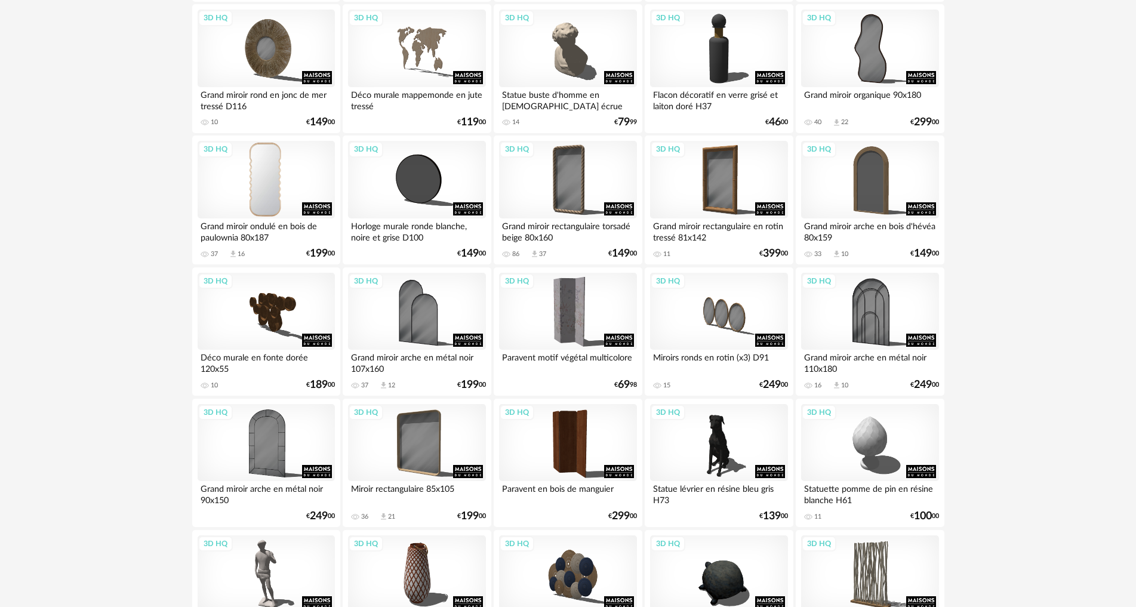
click at [269, 175] on div "3D HQ" at bounding box center [266, 180] width 137 height 78
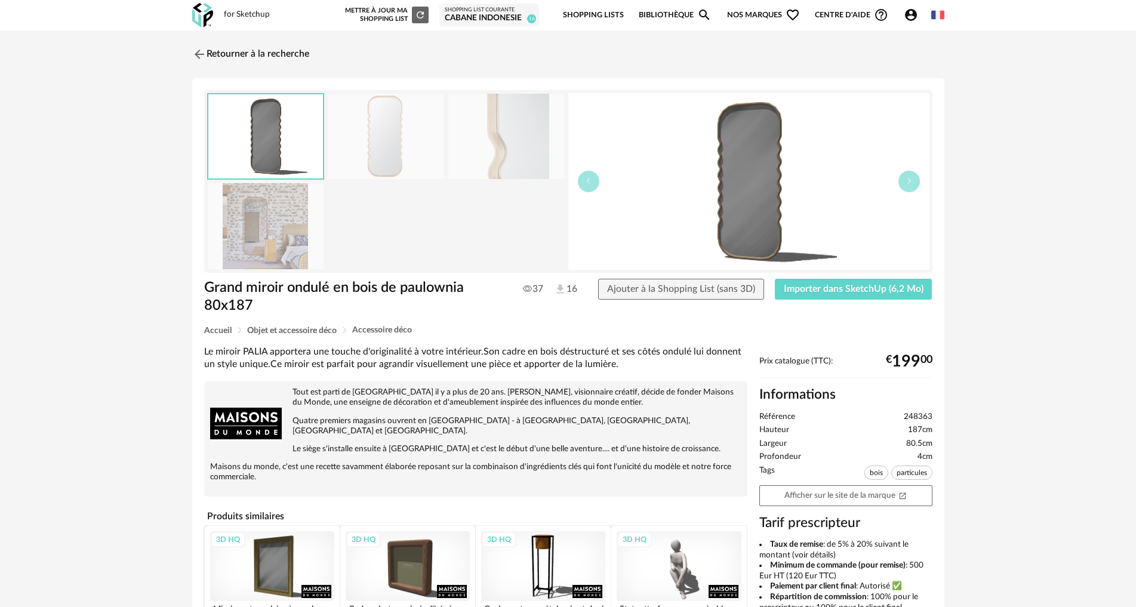
click at [288, 217] on img at bounding box center [266, 225] width 116 height 85
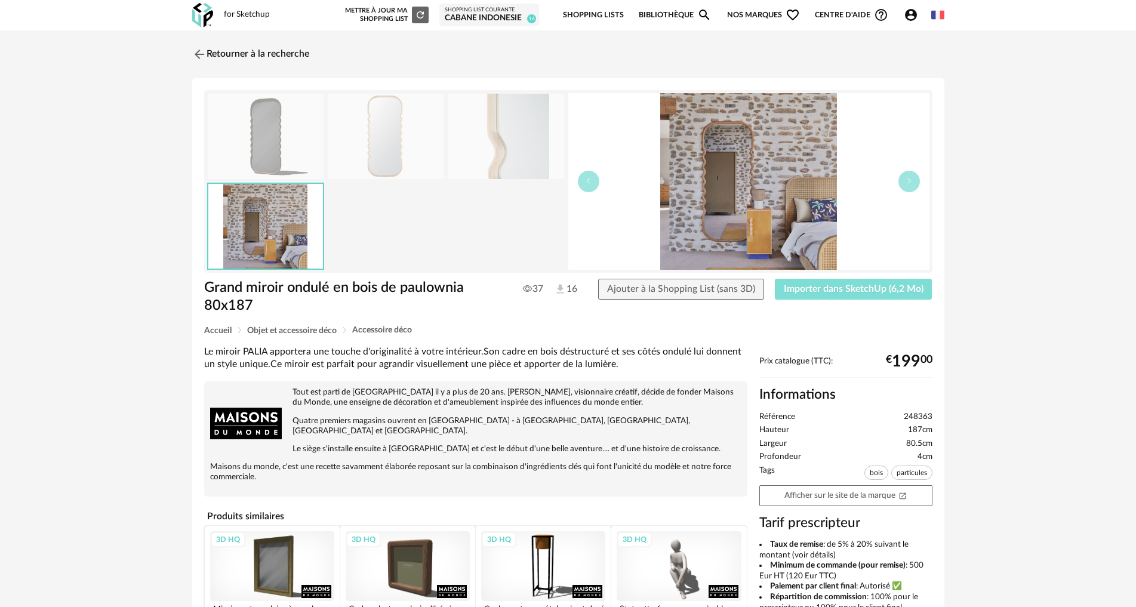
click at [912, 295] on button "Importer dans SketchUp (6,2 Mo)" at bounding box center [854, 289] width 158 height 21
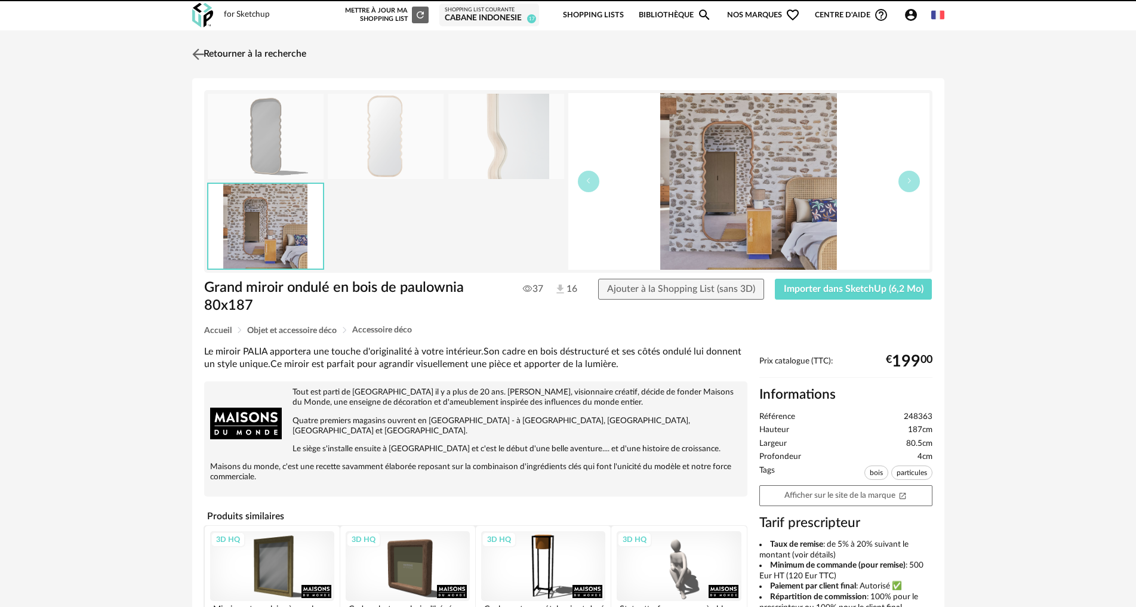
click at [199, 54] on img at bounding box center [197, 53] width 17 height 17
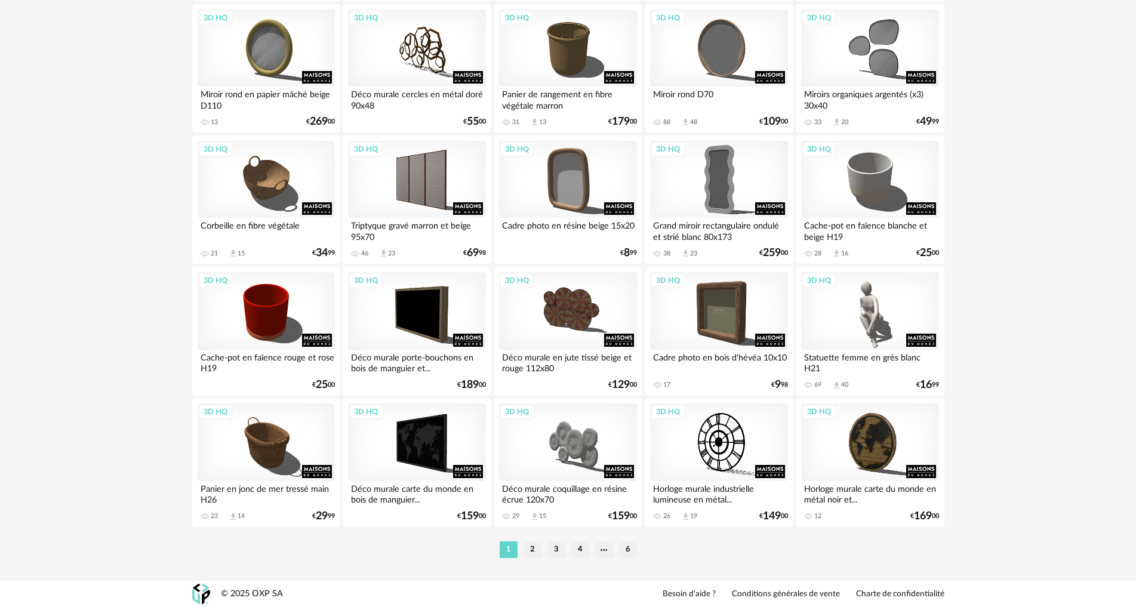
scroll to position [2329, 0]
click at [531, 544] on li "2" at bounding box center [532, 549] width 18 height 17
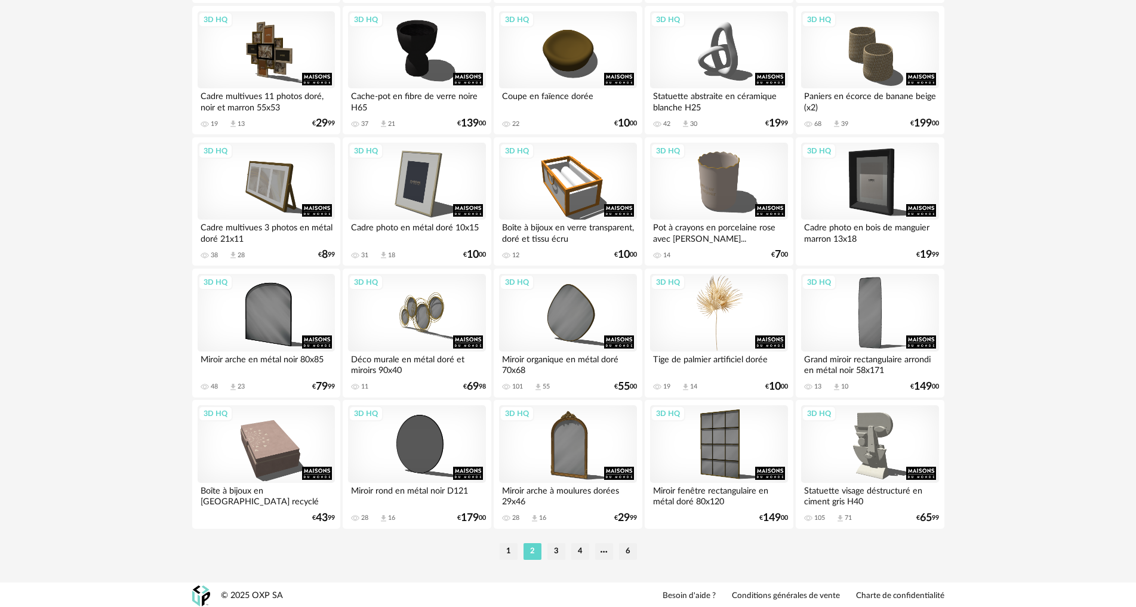
scroll to position [2327, 0]
click at [550, 546] on li "3" at bounding box center [556, 550] width 18 height 17
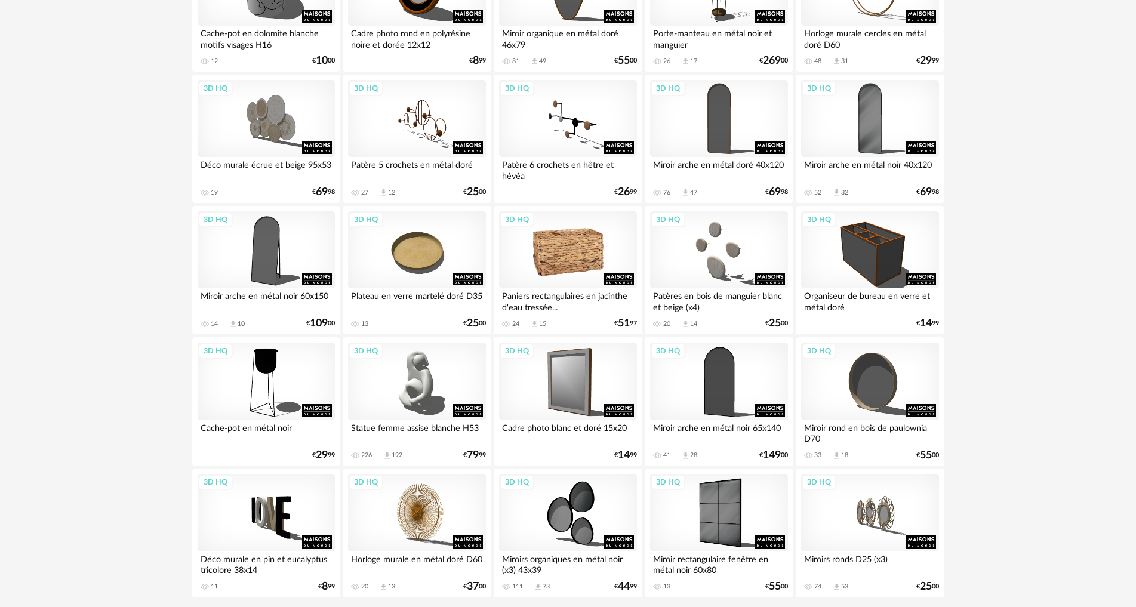
scroll to position [2327, 0]
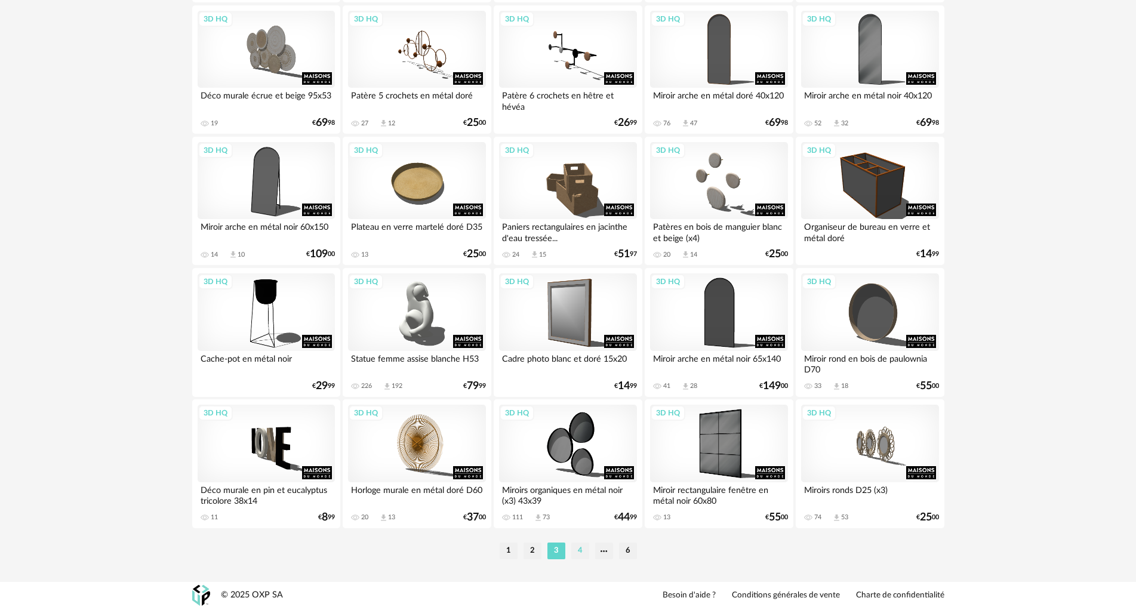
click at [582, 548] on li "4" at bounding box center [580, 550] width 18 height 17
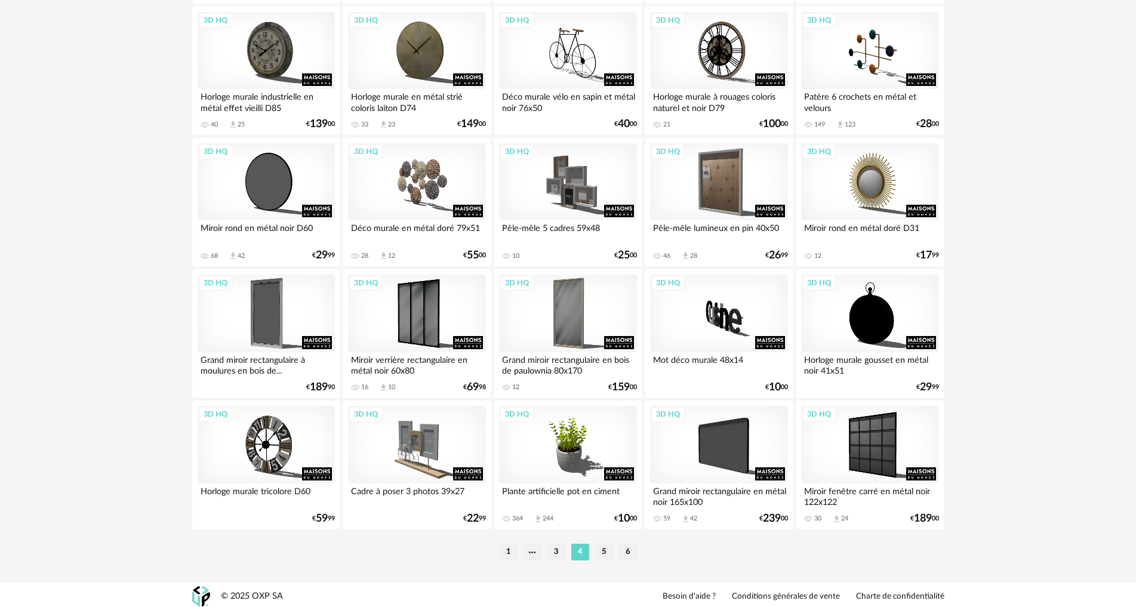
scroll to position [2327, 0]
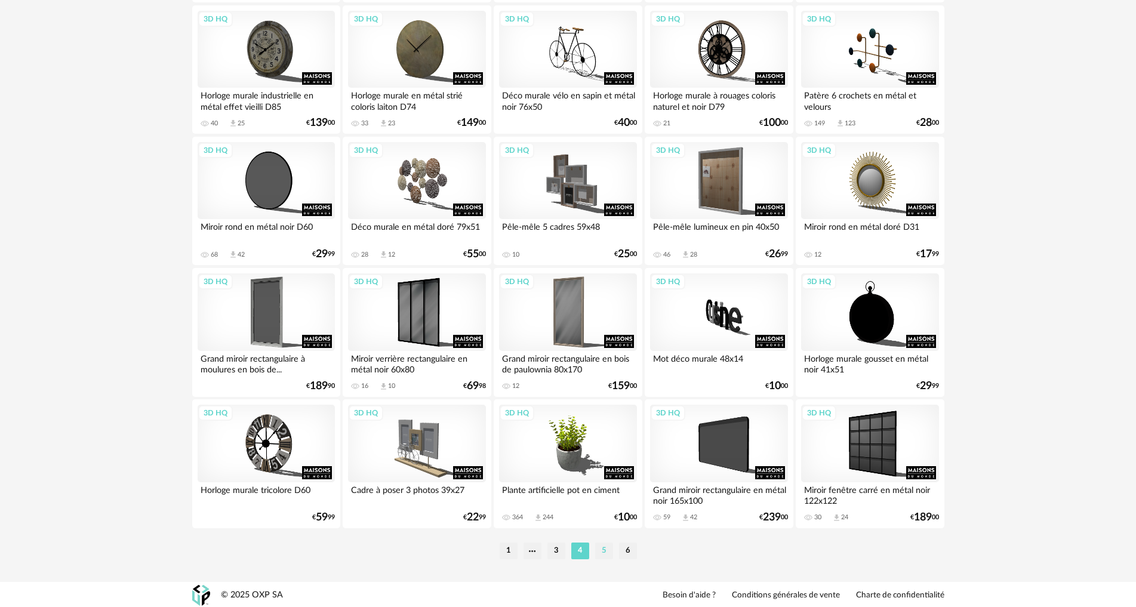
click at [609, 549] on li "5" at bounding box center [604, 550] width 18 height 17
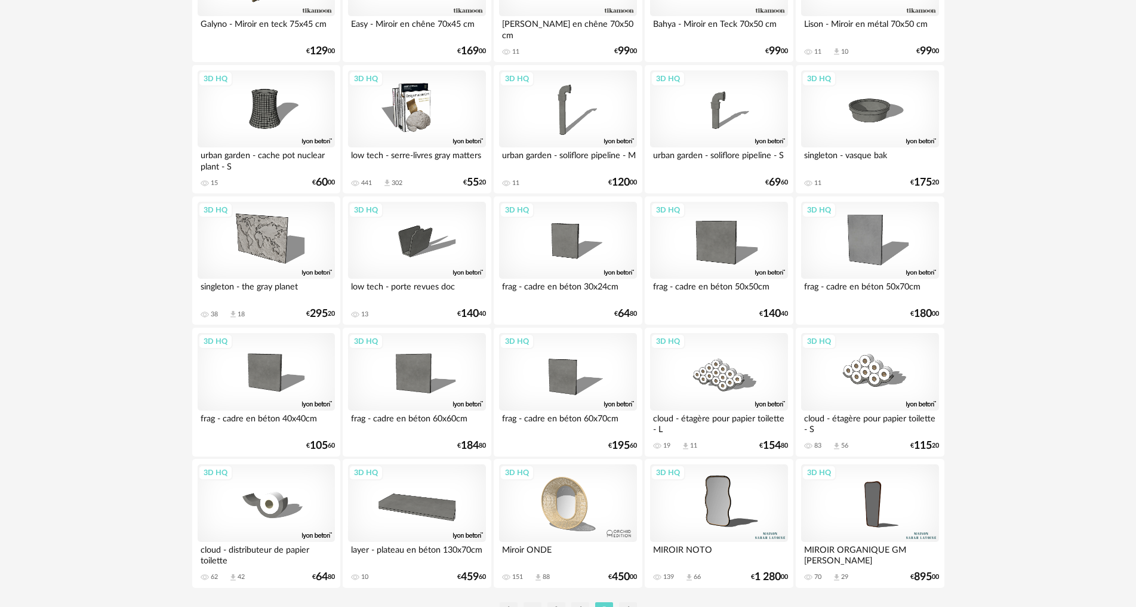
scroll to position [2329, 0]
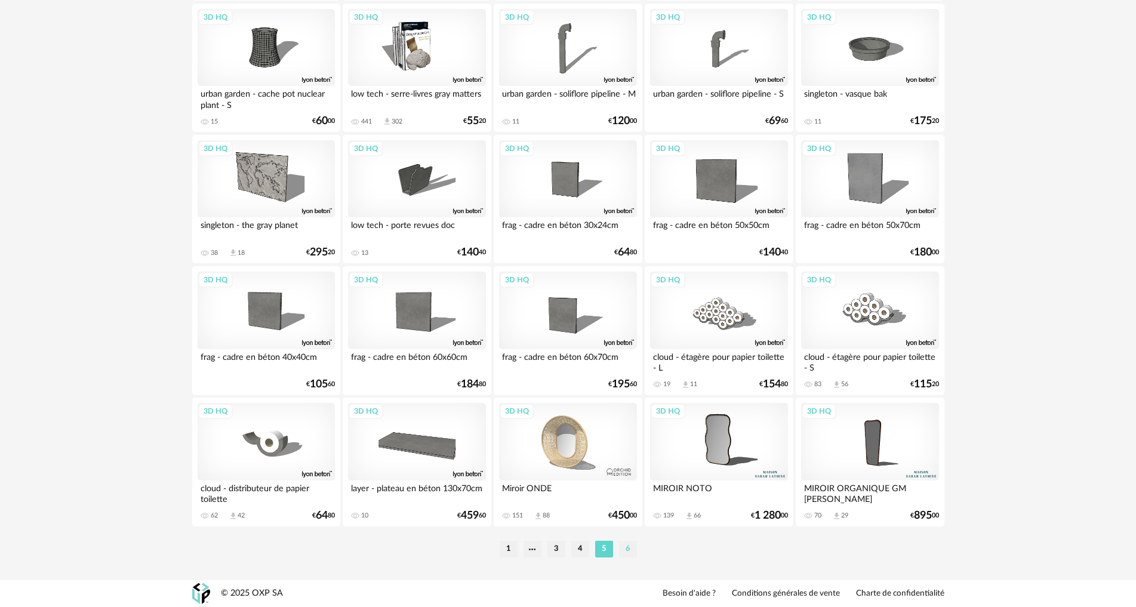
click at [632, 545] on li "6" at bounding box center [628, 549] width 18 height 17
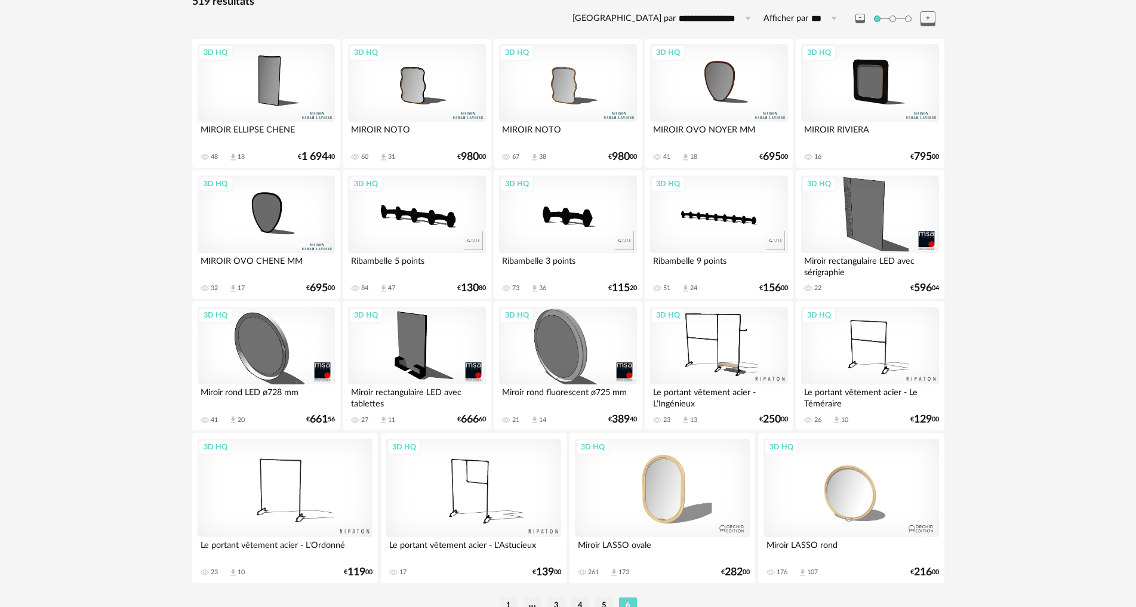
scroll to position [239, 0]
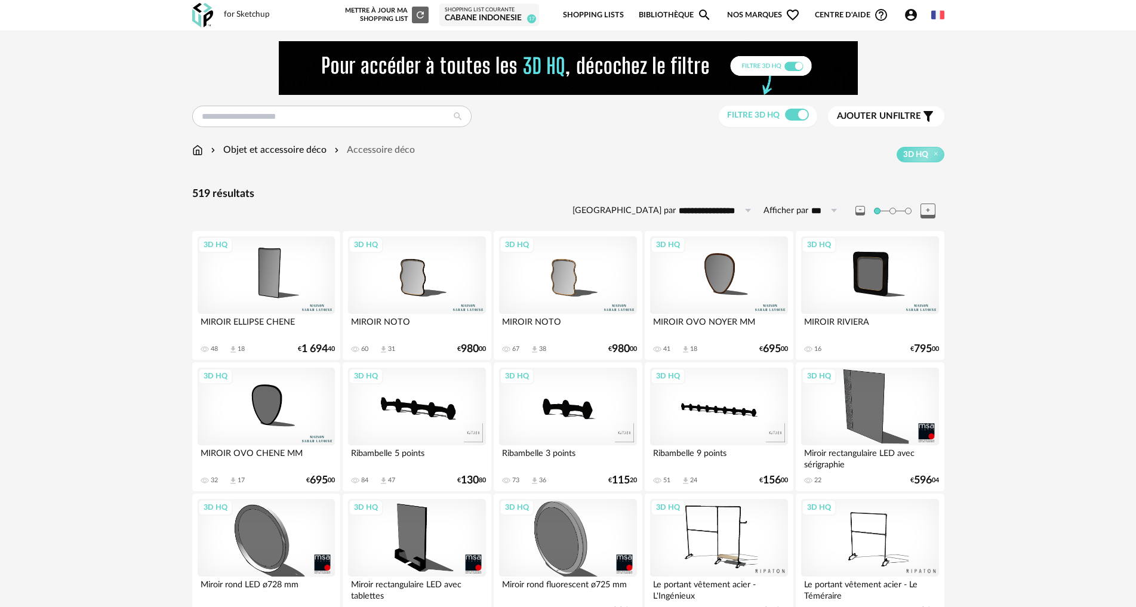
click at [192, 150] on img at bounding box center [197, 150] width 11 height 14
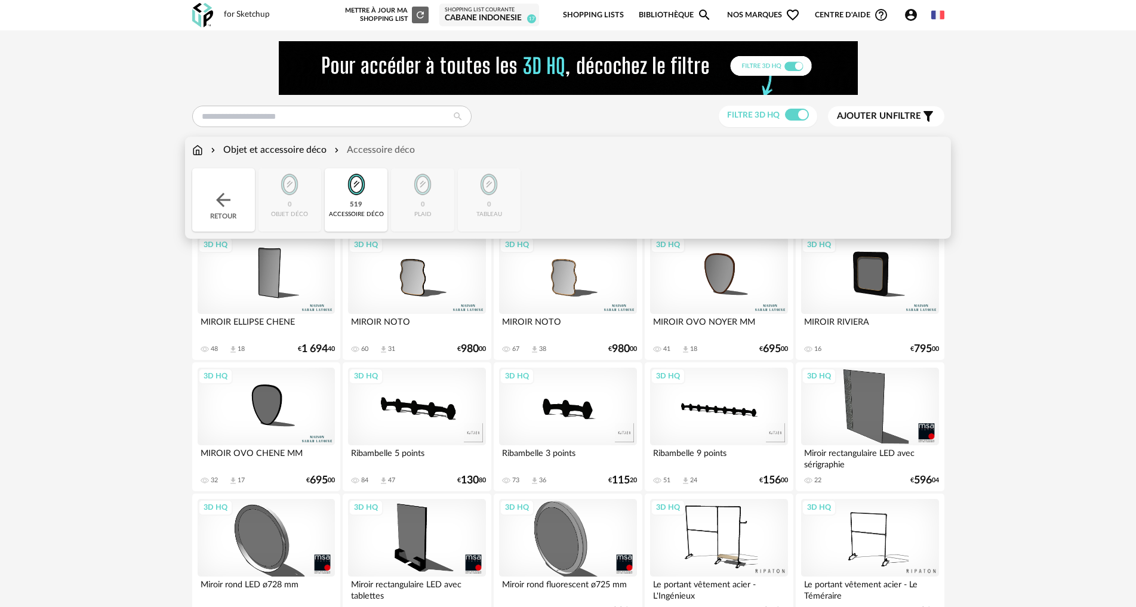
click at [227, 183] on div "Retour" at bounding box center [223, 199] width 63 height 63
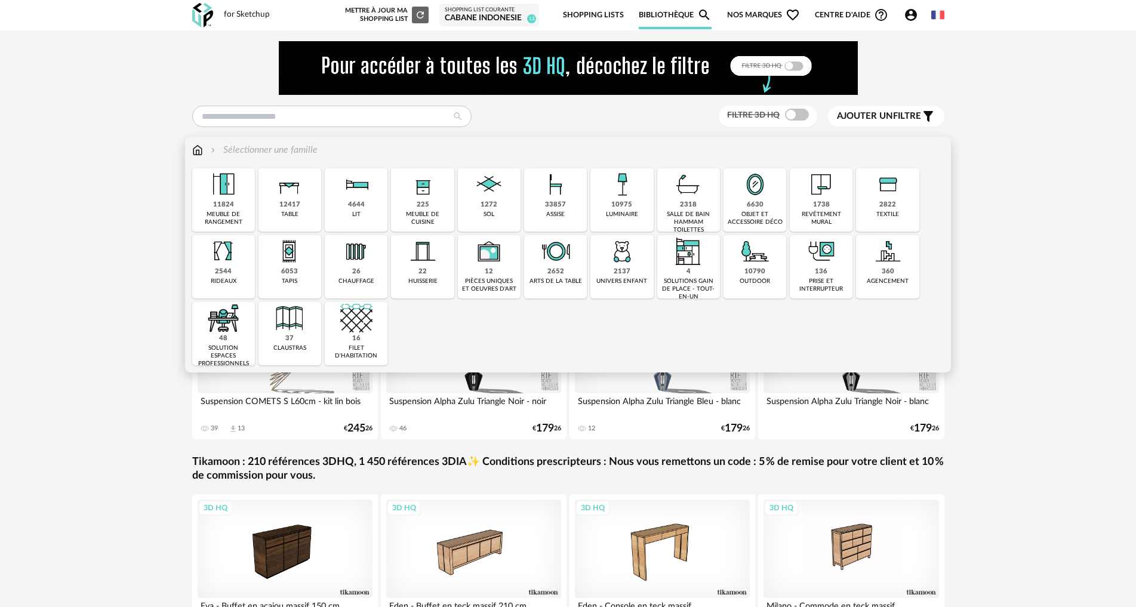
click at [744, 269] on div "10790 outdoor" at bounding box center [754, 266] width 63 height 63
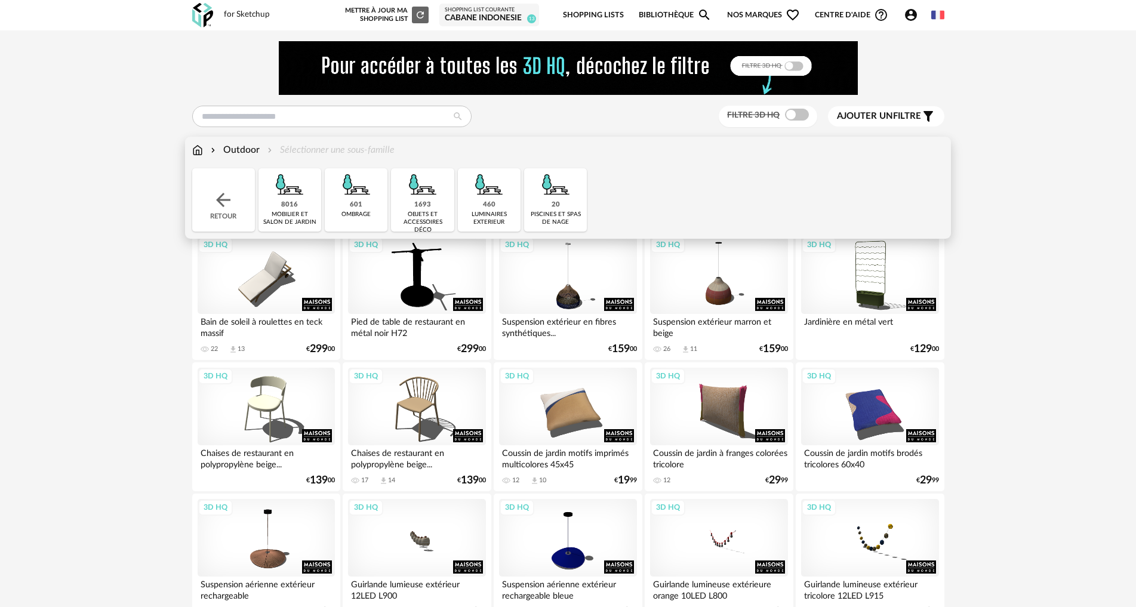
click at [313, 202] on div "8016 mobilier et salon de jardin" at bounding box center [289, 199] width 63 height 63
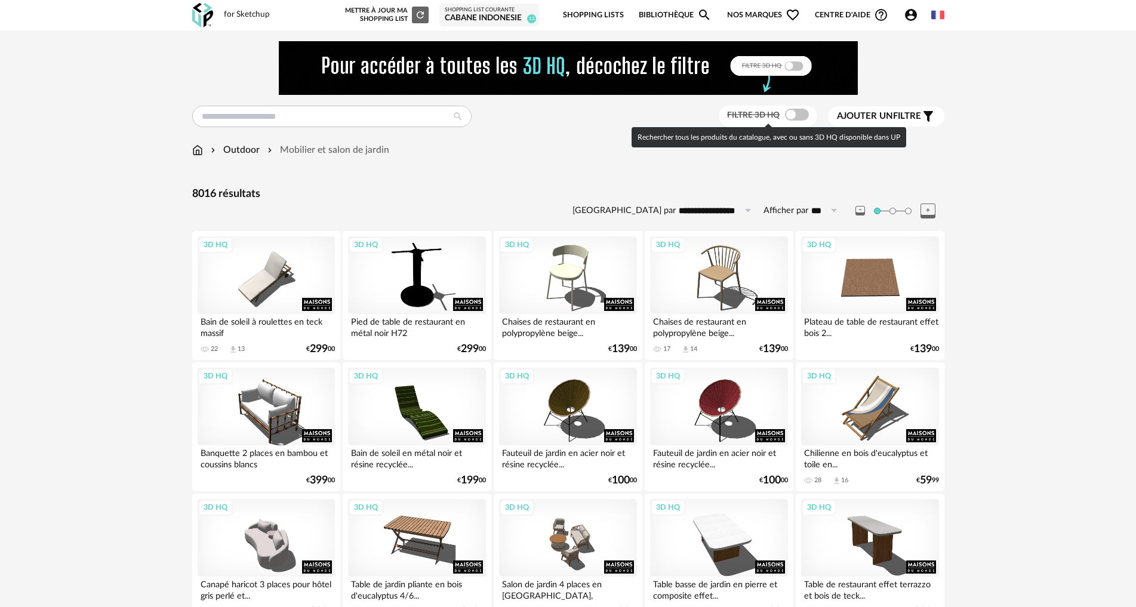
click at [791, 111] on span at bounding box center [797, 115] width 24 height 12
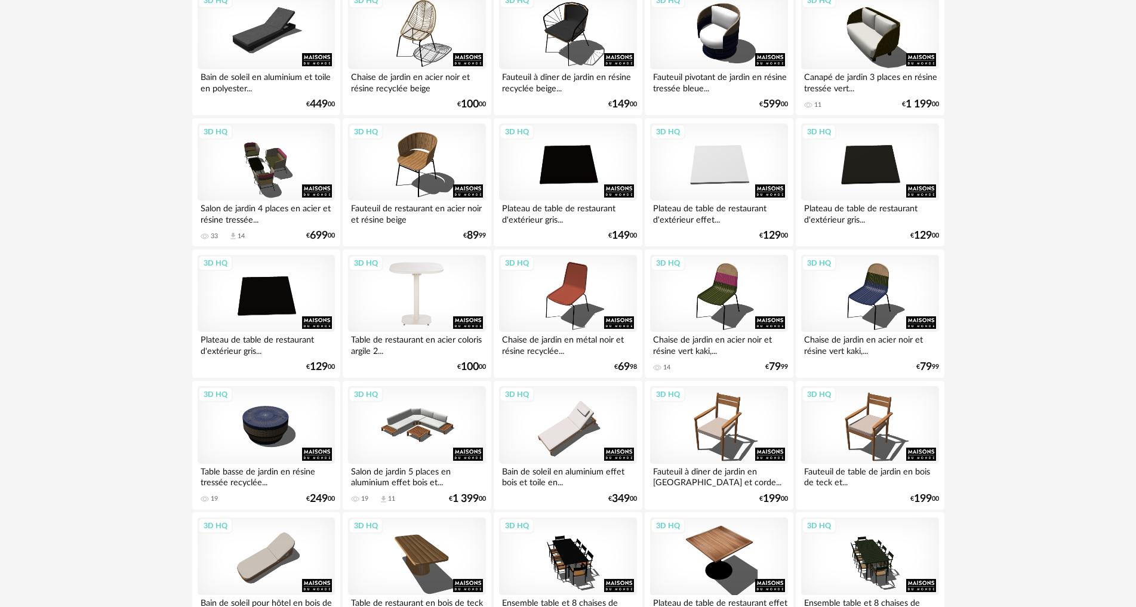
scroll to position [776, 0]
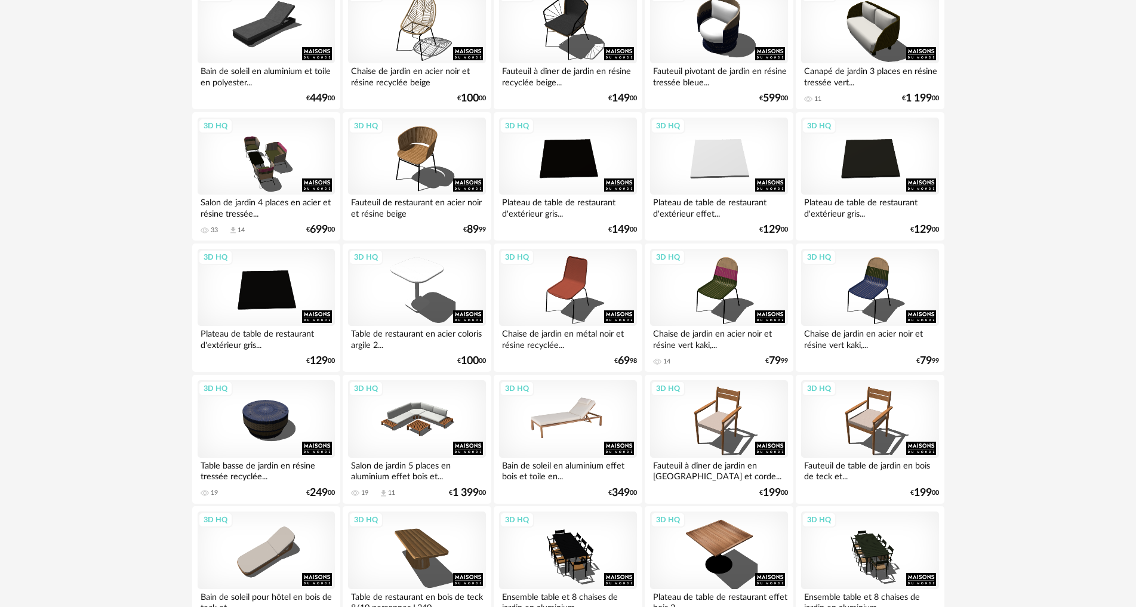
click at [544, 417] on div "3D HQ" at bounding box center [567, 419] width 137 height 78
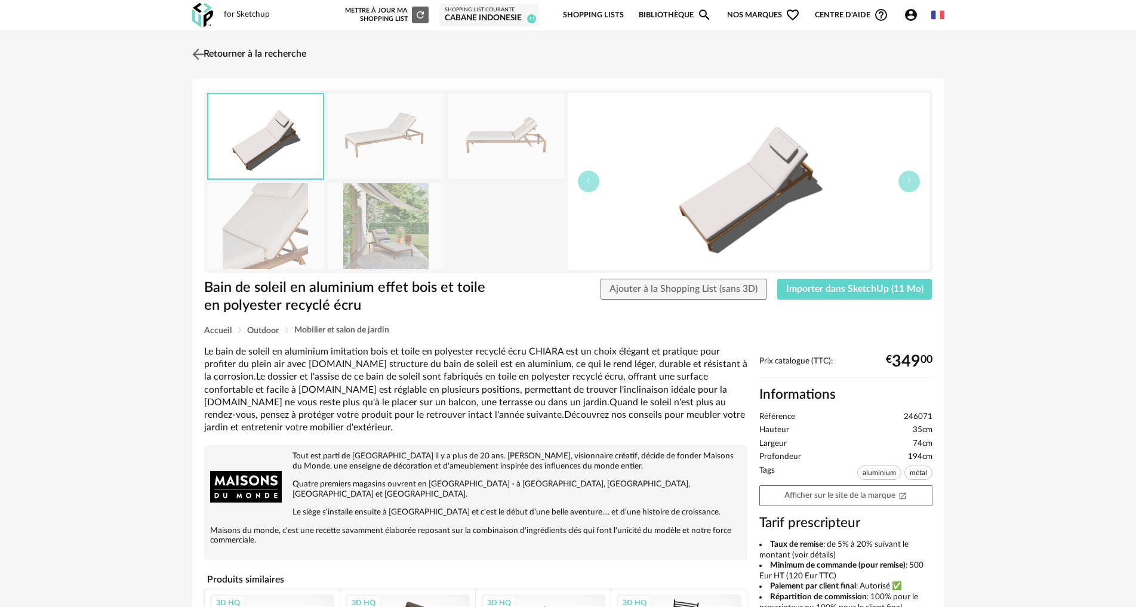
click at [196, 52] on img at bounding box center [197, 53] width 17 height 17
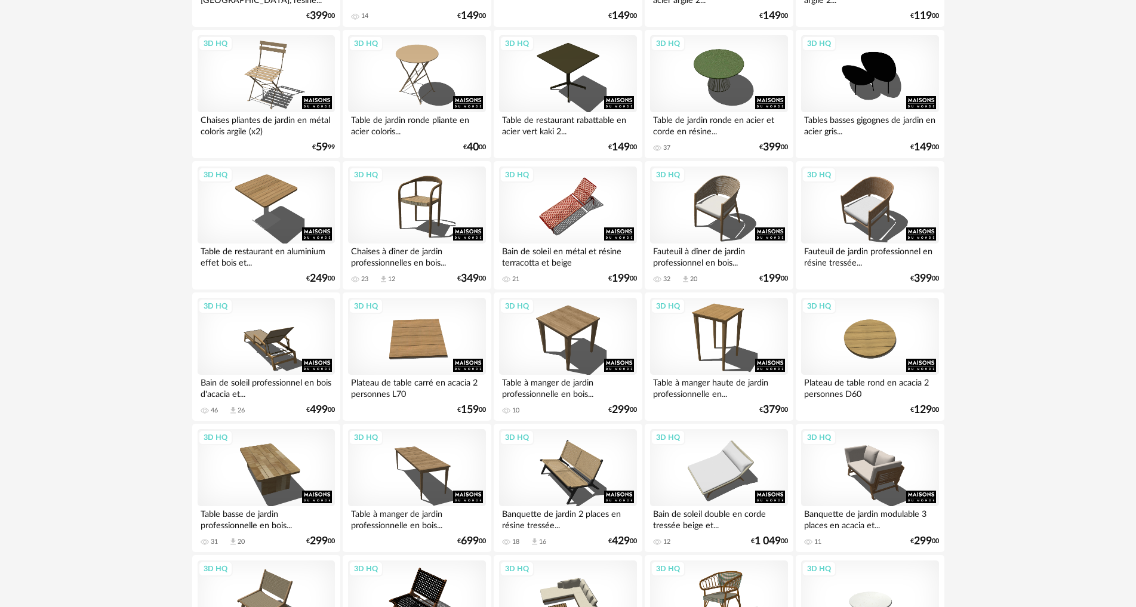
scroll to position [1910, 0]
click at [275, 342] on div "3D HQ" at bounding box center [266, 336] width 137 height 78
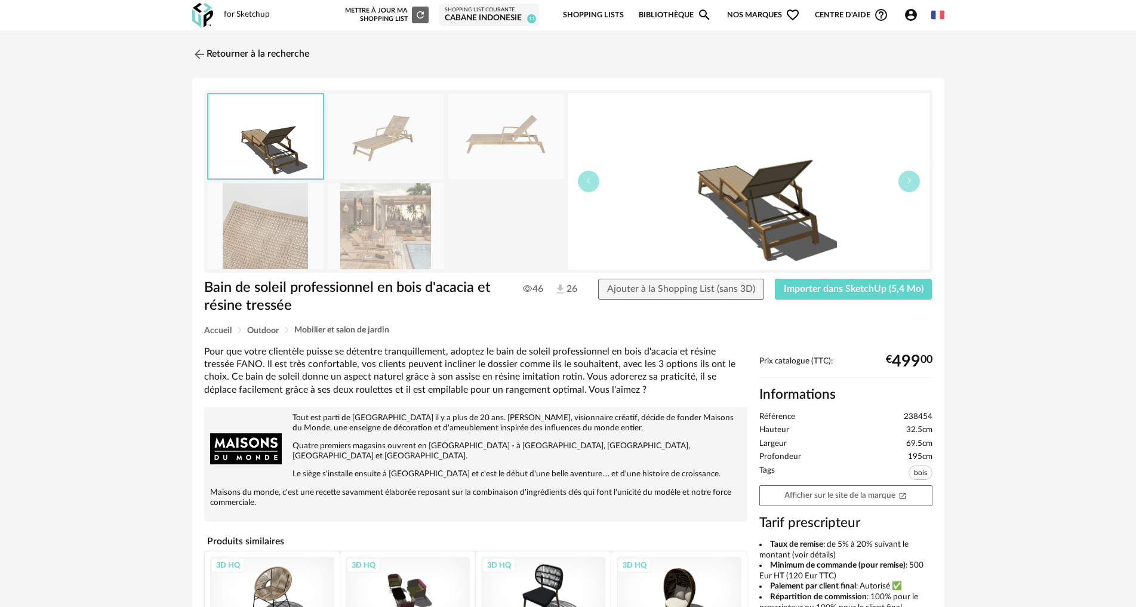
click at [409, 125] on img at bounding box center [386, 136] width 116 height 85
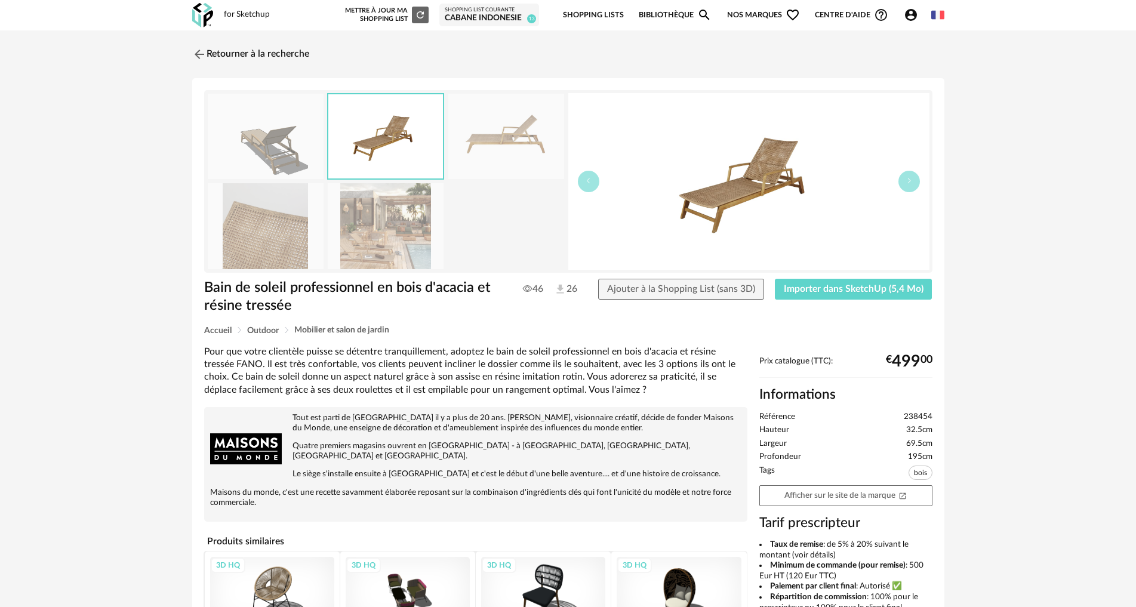
click at [309, 222] on img at bounding box center [266, 225] width 116 height 85
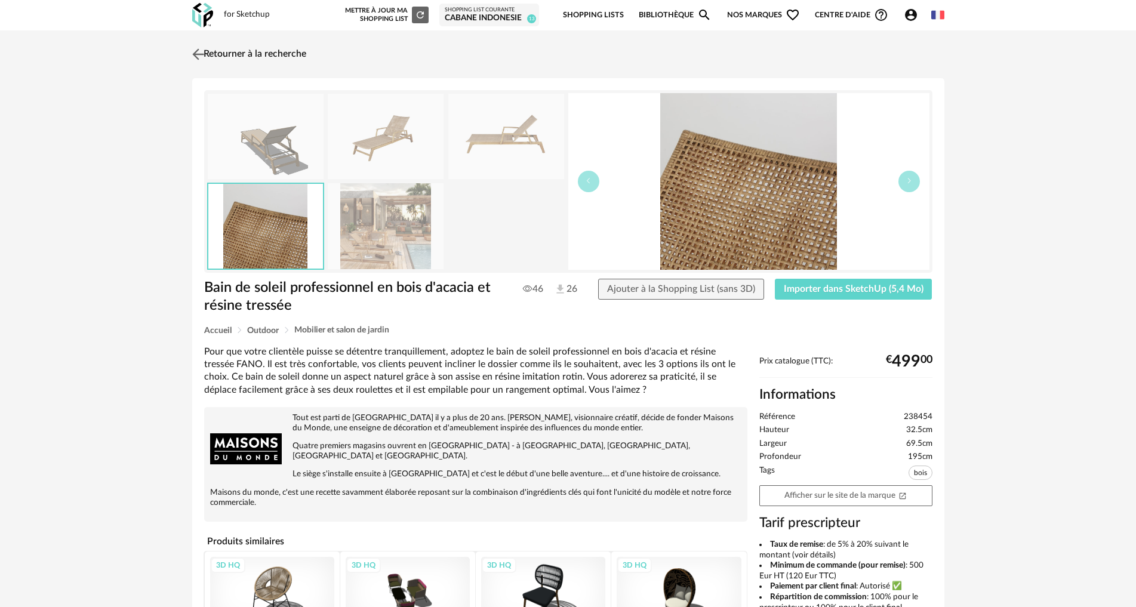
click at [202, 54] on img at bounding box center [197, 53] width 17 height 17
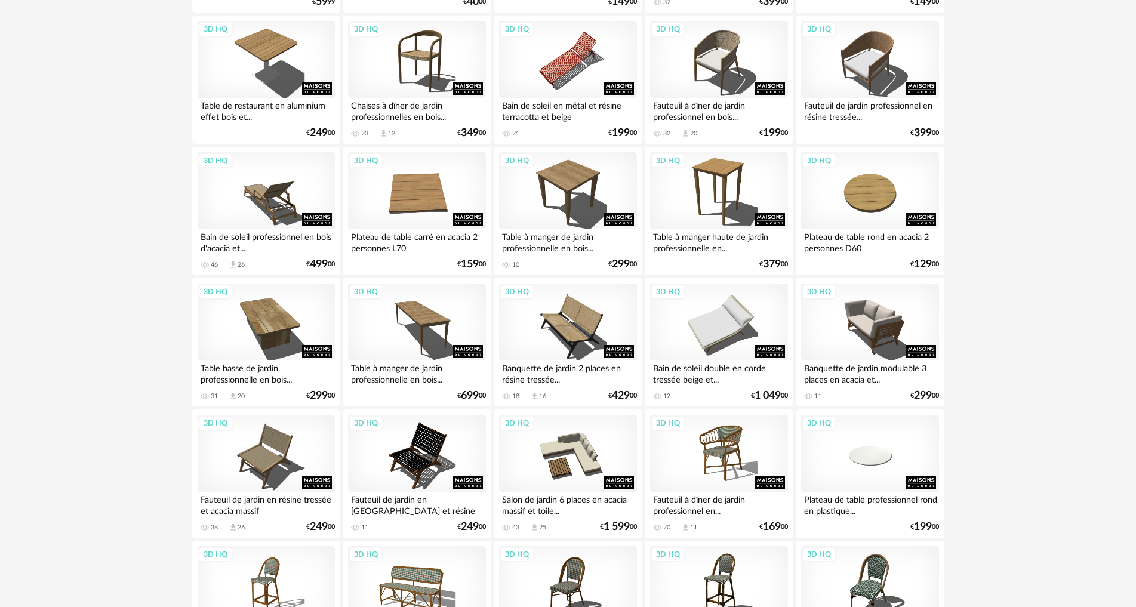
scroll to position [2089, 0]
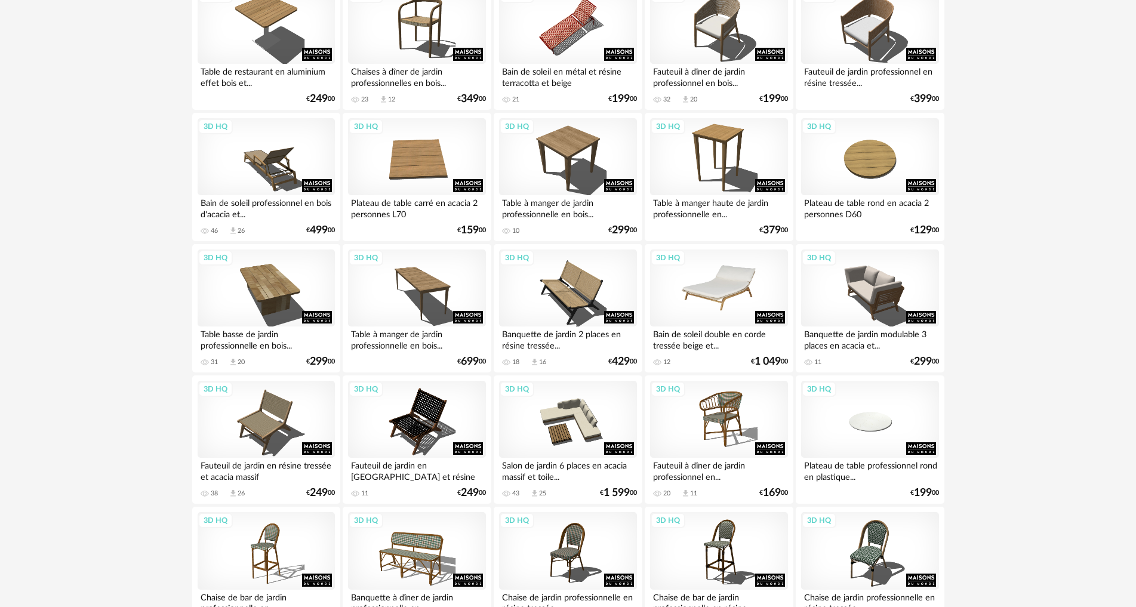
click at [729, 286] on div "3D HQ" at bounding box center [718, 288] width 137 height 78
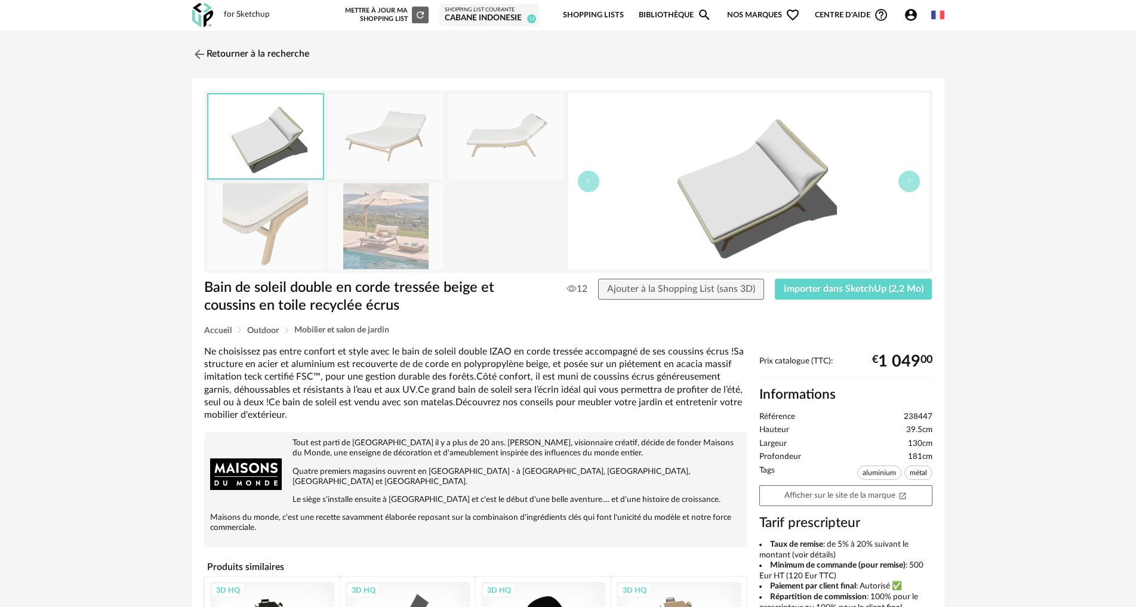
click at [403, 243] on img at bounding box center [386, 225] width 116 height 85
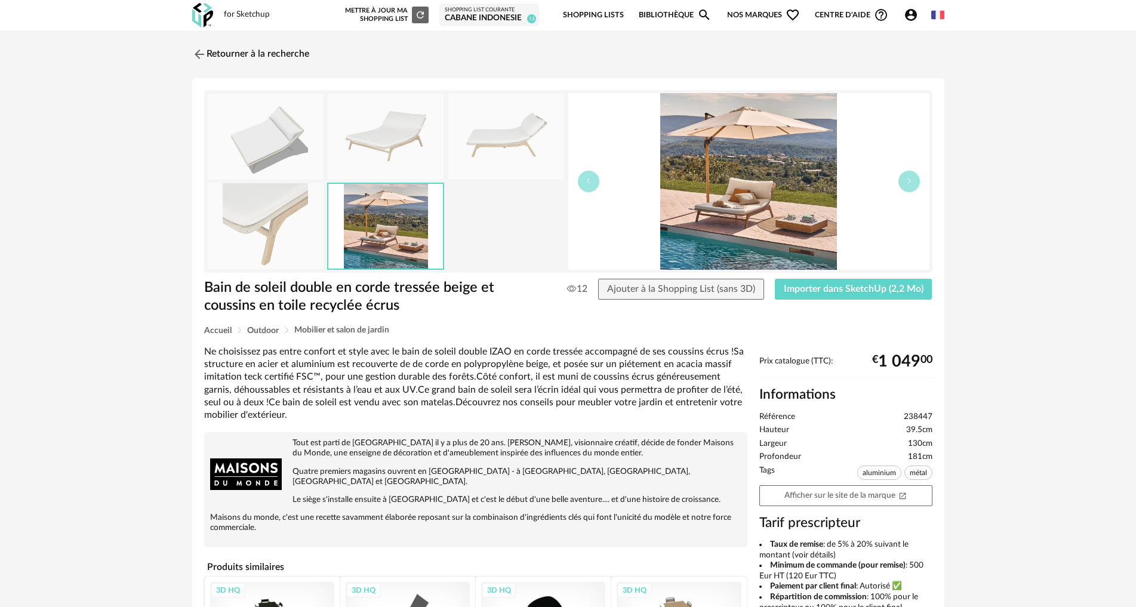
click at [376, 135] on img at bounding box center [386, 136] width 116 height 85
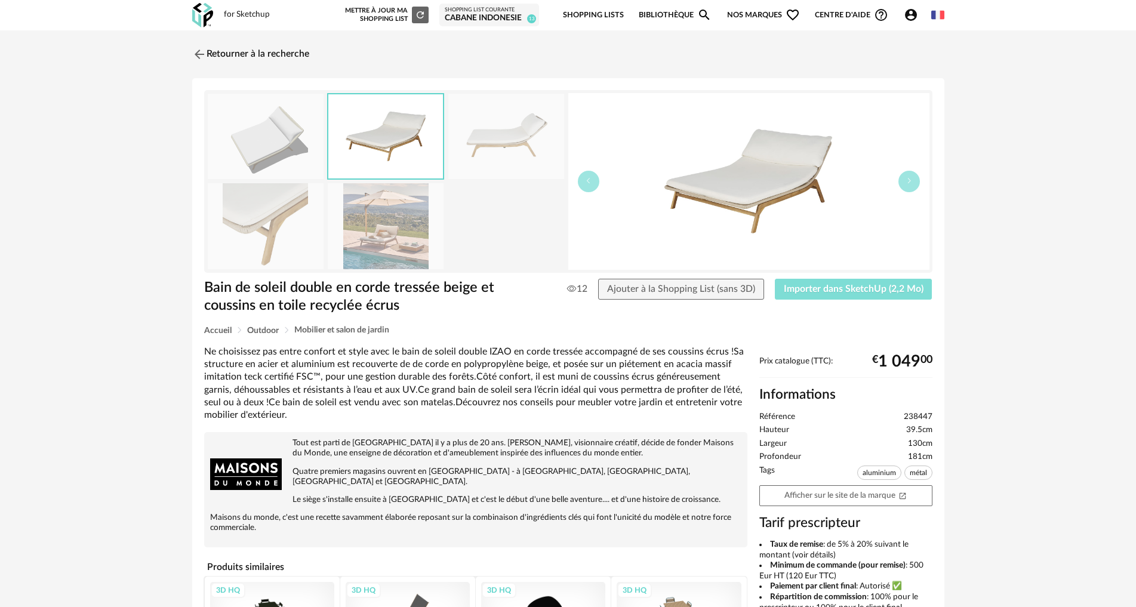
click at [813, 295] on button "Importer dans SketchUp (2,2 Mo)" at bounding box center [854, 289] width 158 height 21
click at [203, 55] on img at bounding box center [197, 53] width 17 height 17
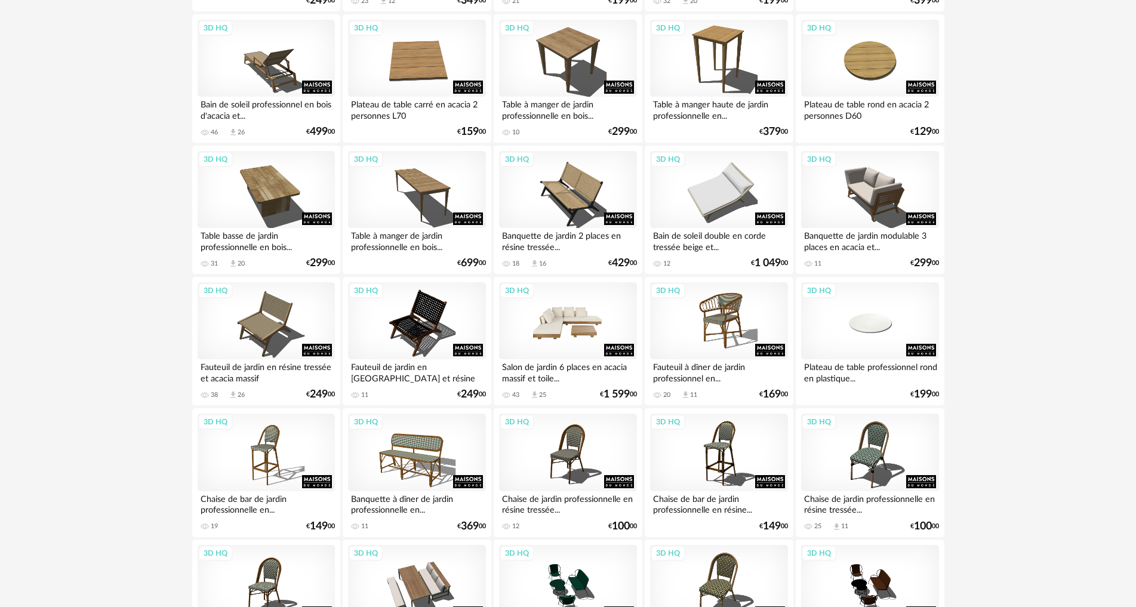
scroll to position [2329, 0]
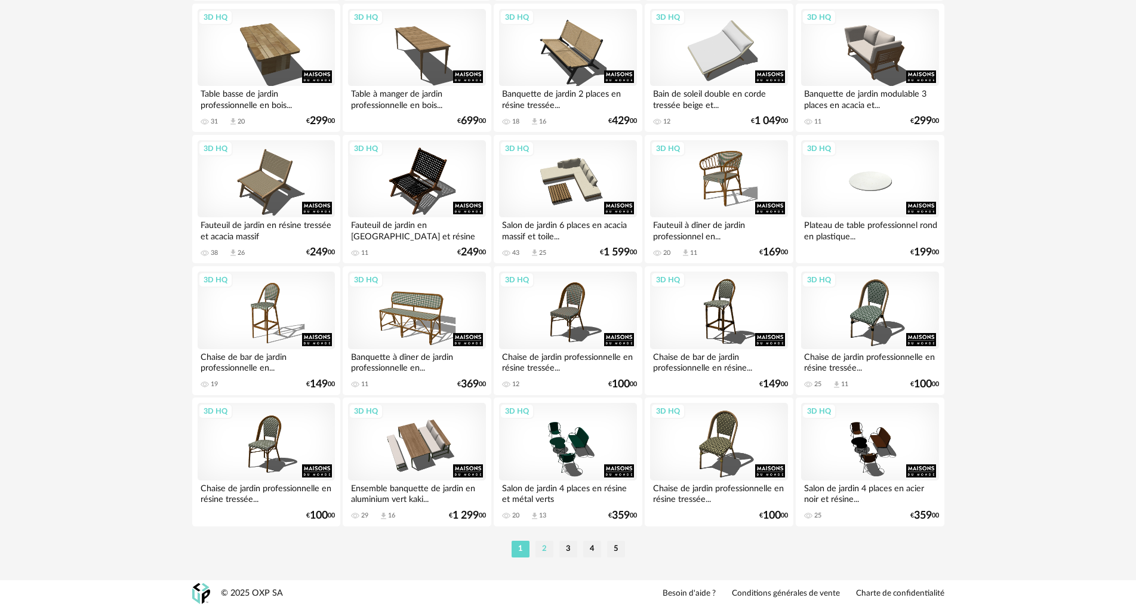
click at [550, 549] on li "2" at bounding box center [544, 549] width 18 height 17
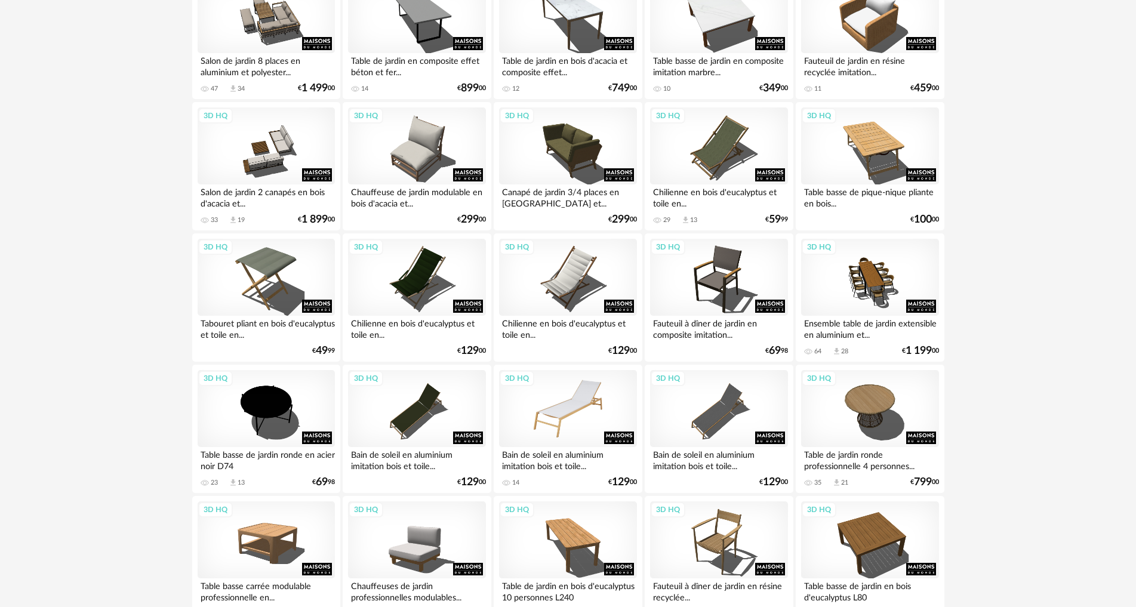
scroll to position [1969, 0]
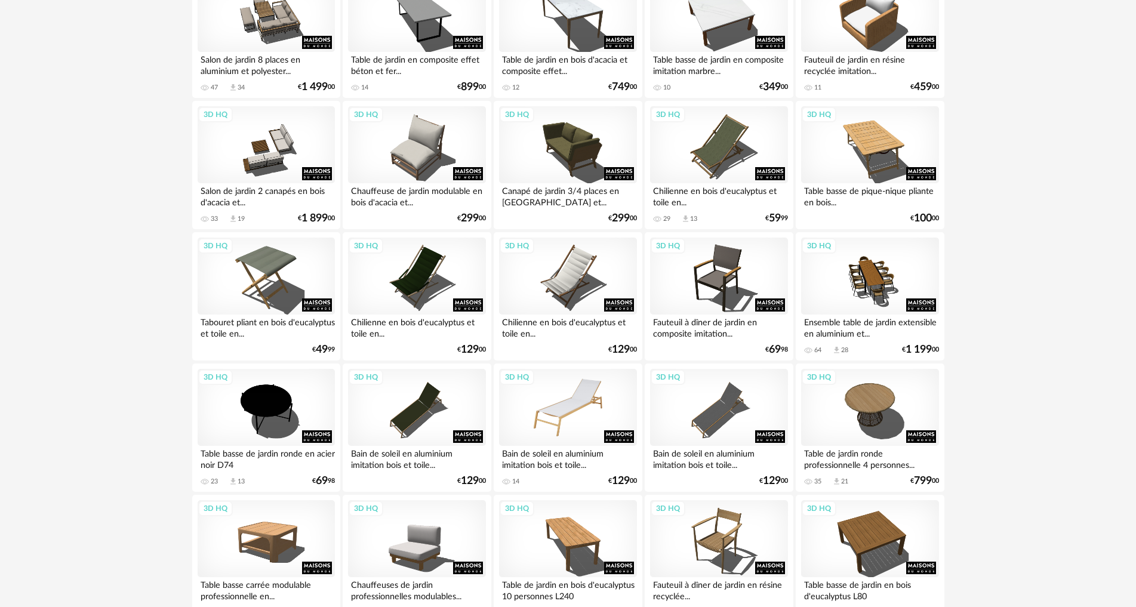
click at [590, 382] on div "3D HQ" at bounding box center [567, 408] width 137 height 78
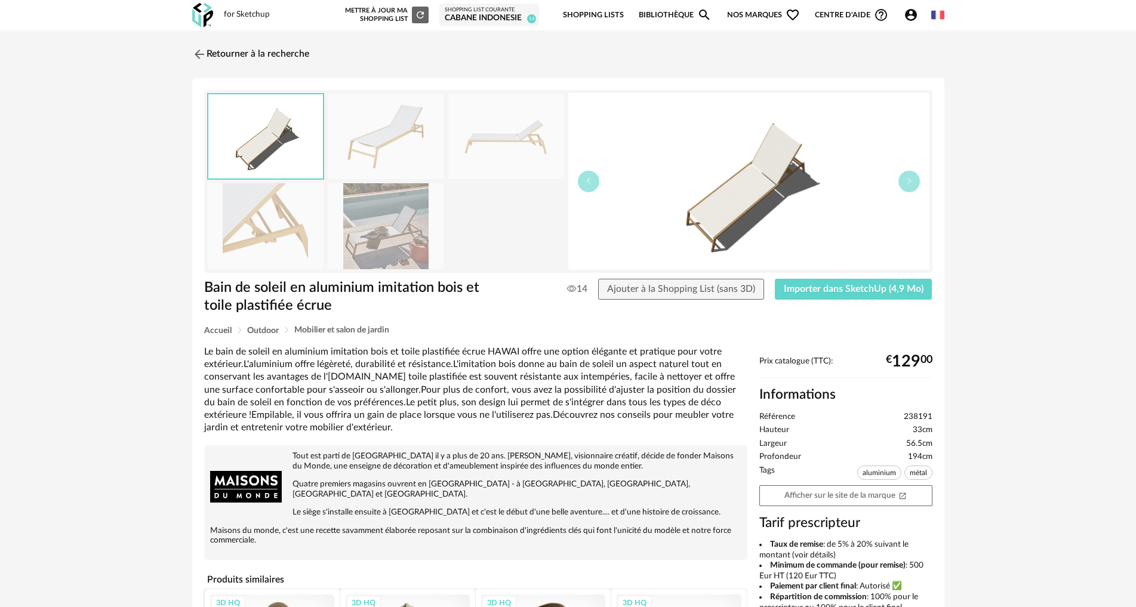
drag, startPoint x: 385, startPoint y: 229, endPoint x: 394, endPoint y: 229, distance: 9.5
click at [386, 229] on img at bounding box center [386, 225] width 116 height 85
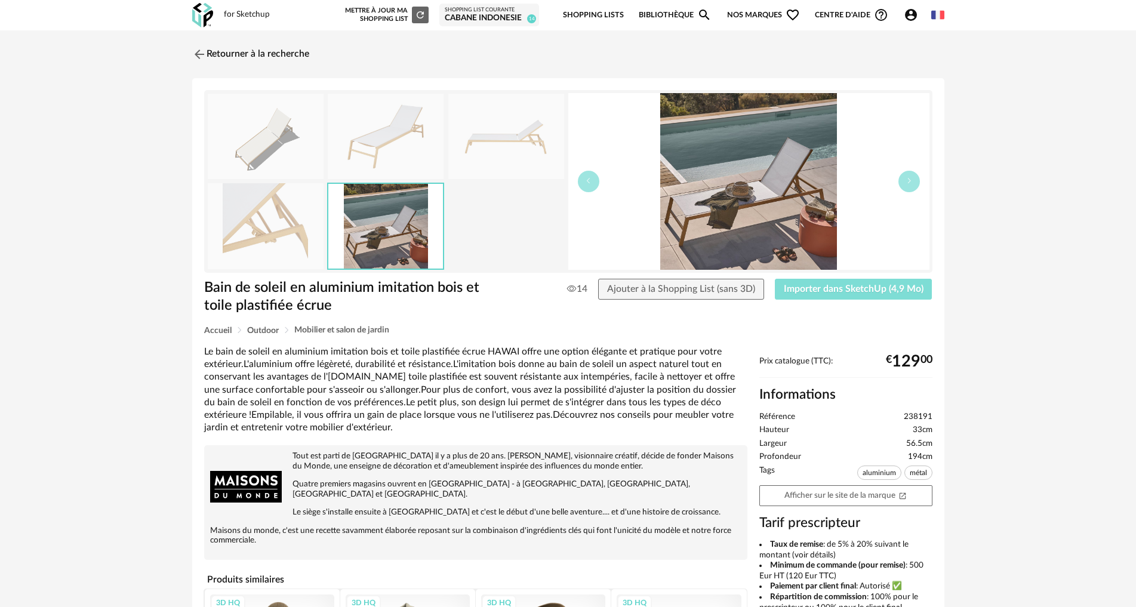
click at [862, 295] on button "Importer dans SketchUp (4,9 Mo)" at bounding box center [854, 289] width 158 height 21
click at [202, 53] on img at bounding box center [197, 53] width 17 height 17
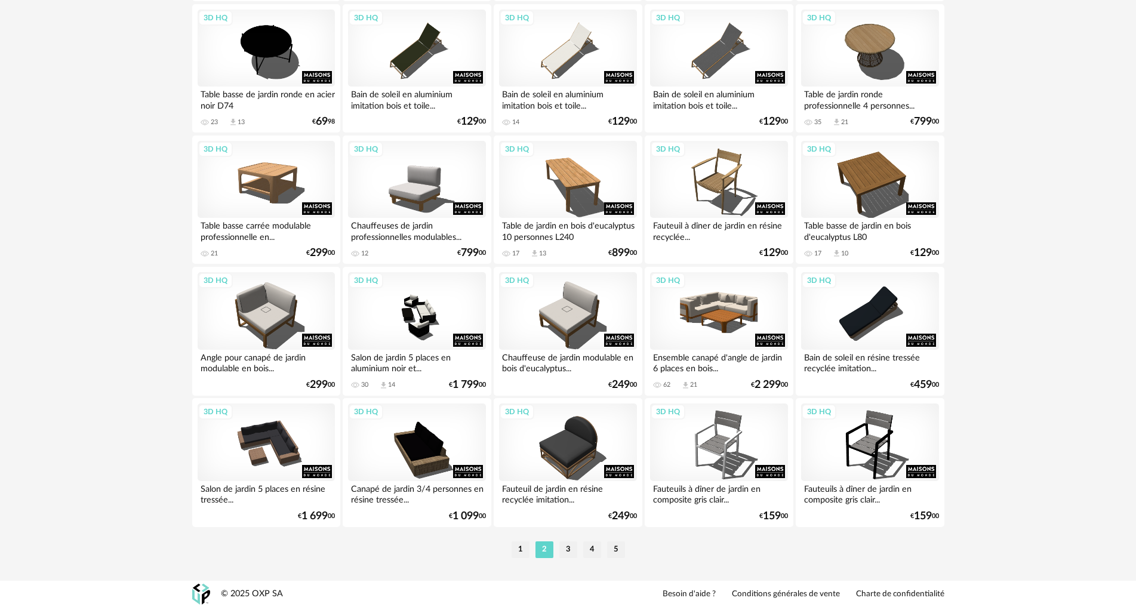
scroll to position [2329, 0]
click at [564, 552] on li "3" at bounding box center [568, 549] width 18 height 17
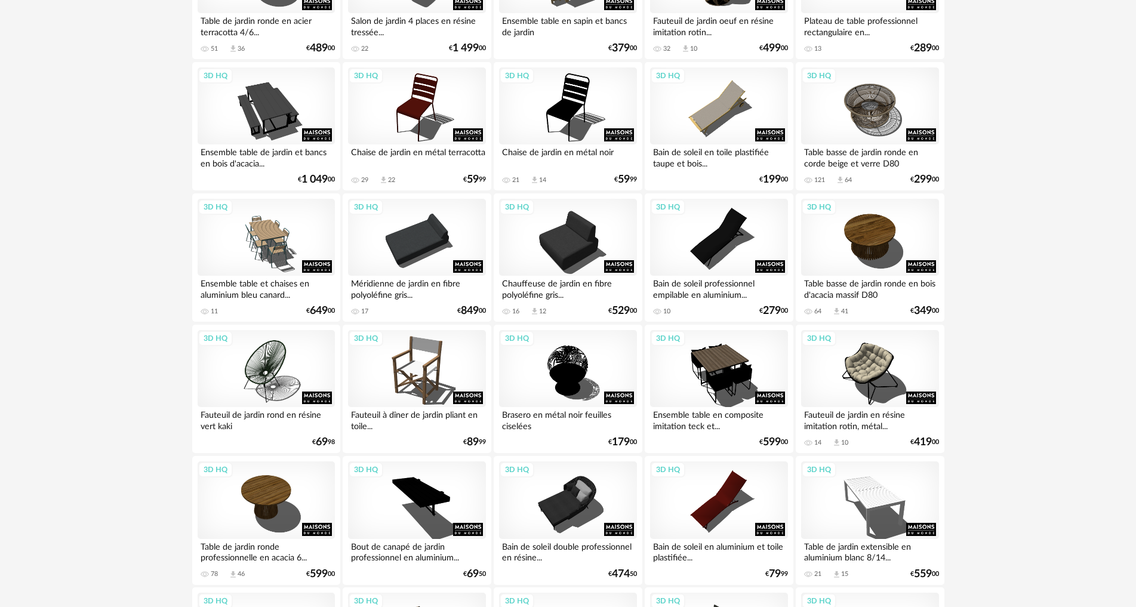
scroll to position [2327, 0]
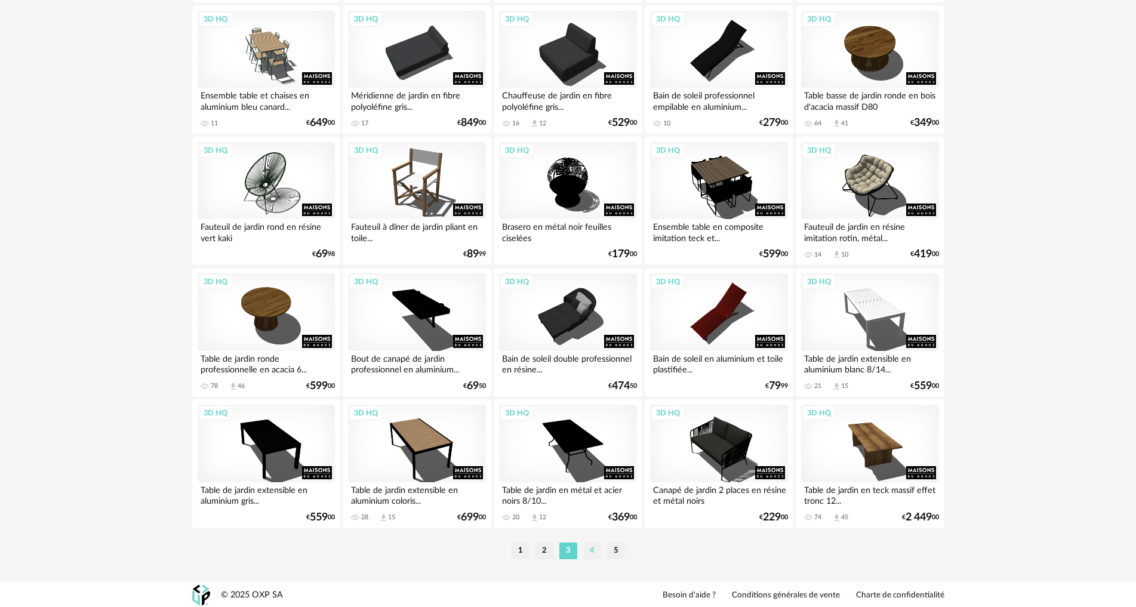
click at [591, 549] on li "4" at bounding box center [592, 550] width 18 height 17
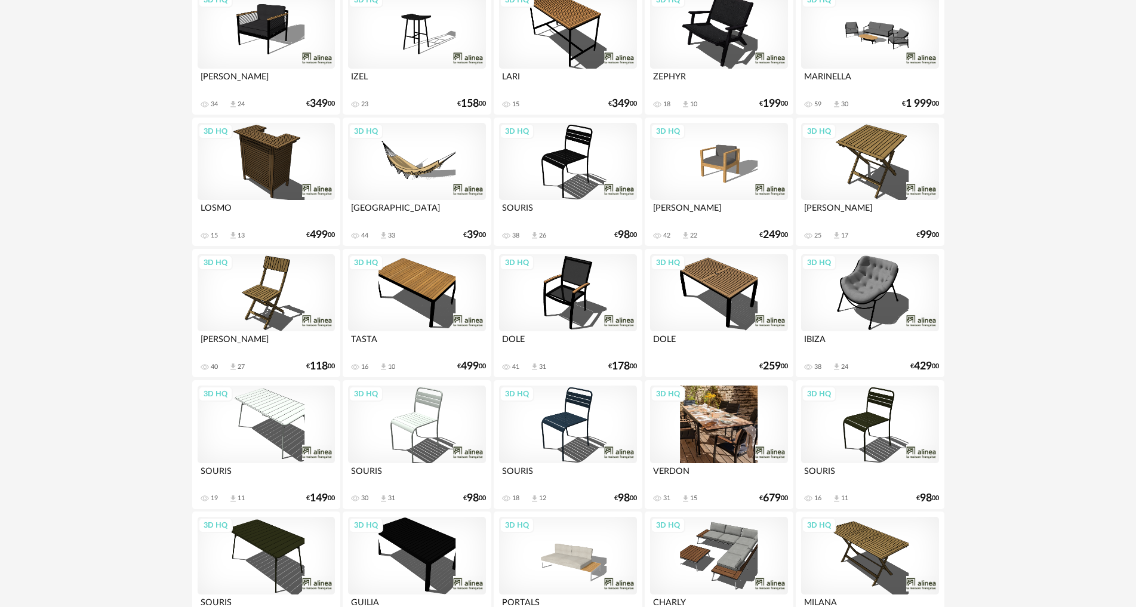
scroll to position [2329, 0]
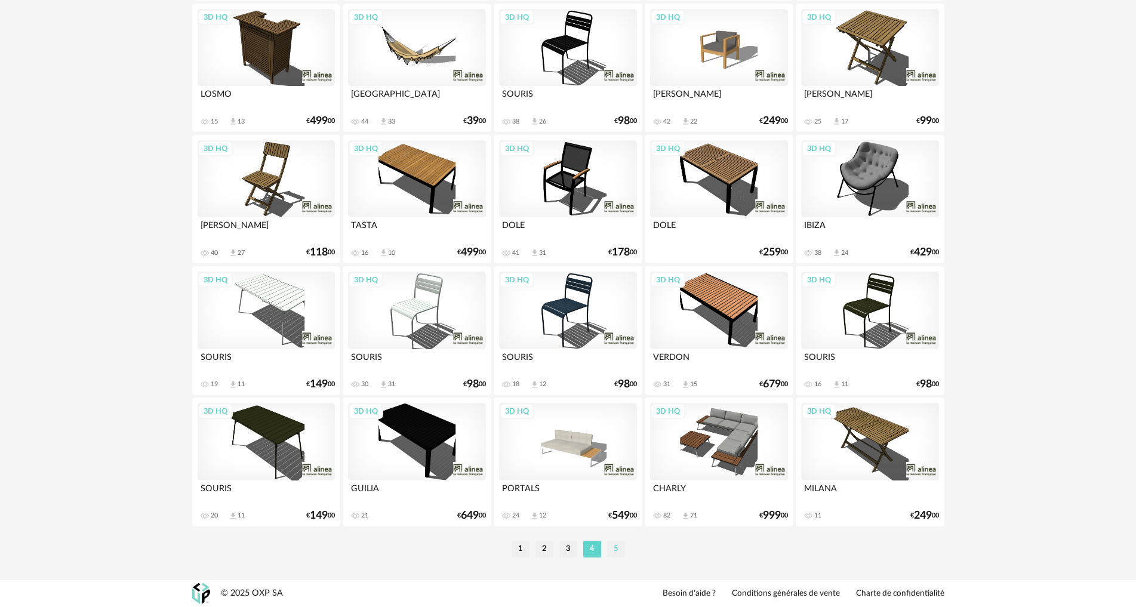
click at [610, 544] on li "5" at bounding box center [616, 549] width 18 height 17
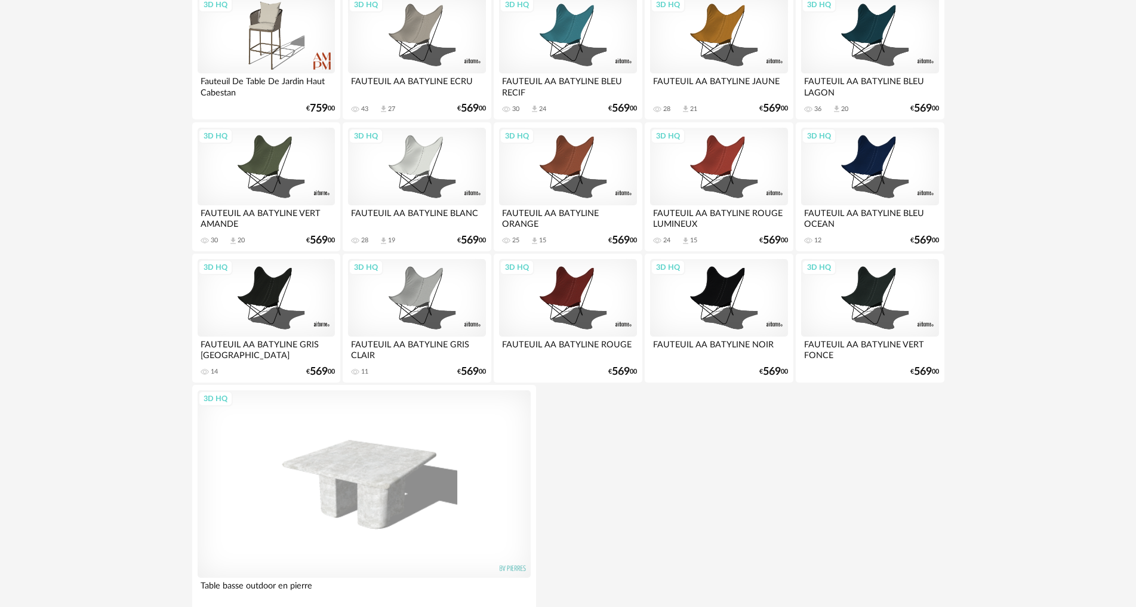
scroll to position [1126, 0]
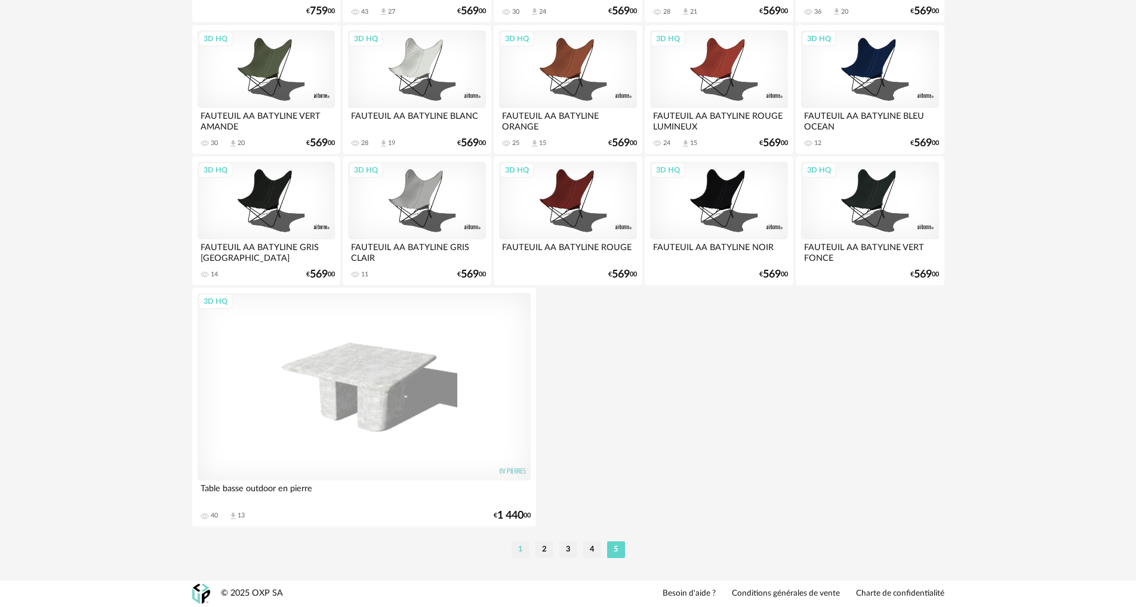
click at [522, 546] on li "1" at bounding box center [520, 549] width 18 height 17
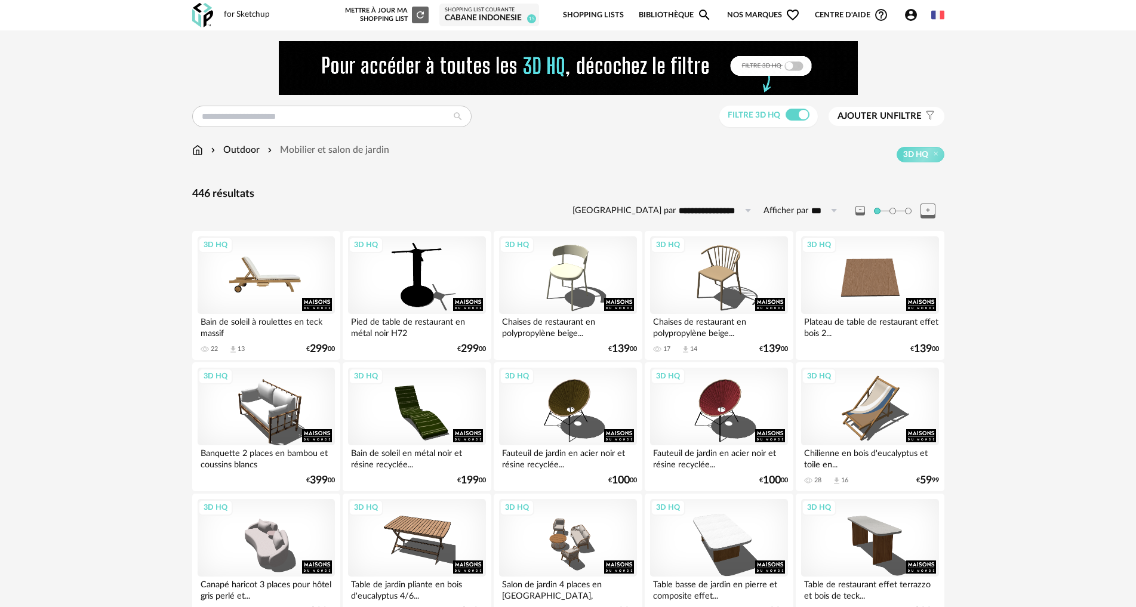
click at [264, 279] on div "3D HQ" at bounding box center [266, 275] width 137 height 78
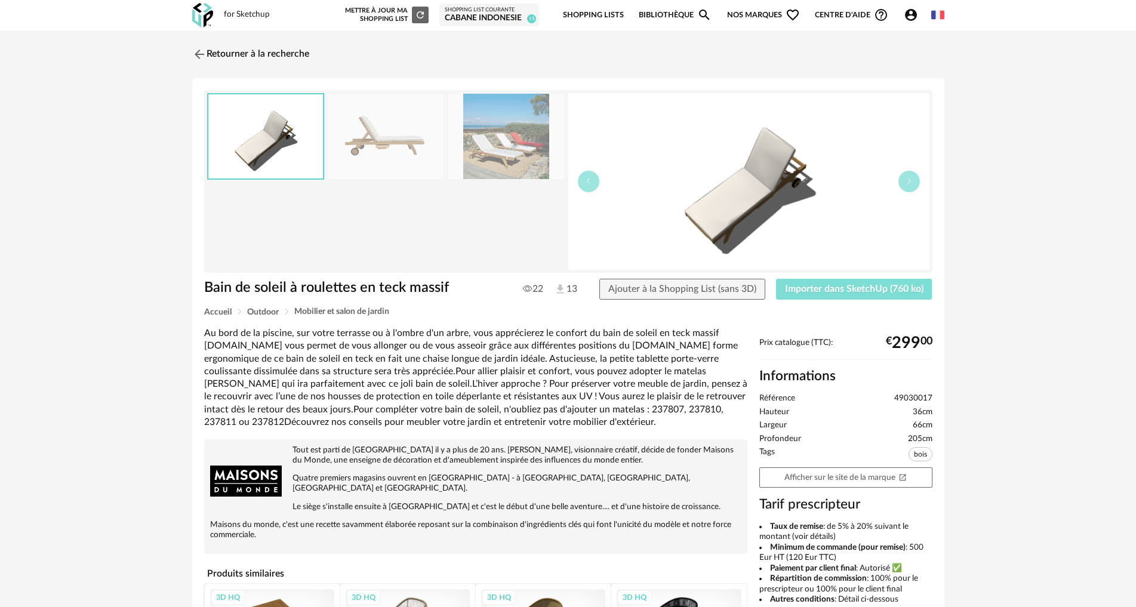
click at [921, 286] on span "Importer dans SketchUp (760 ko)" at bounding box center [854, 289] width 138 height 10
